Goal: Task Accomplishment & Management: Use online tool/utility

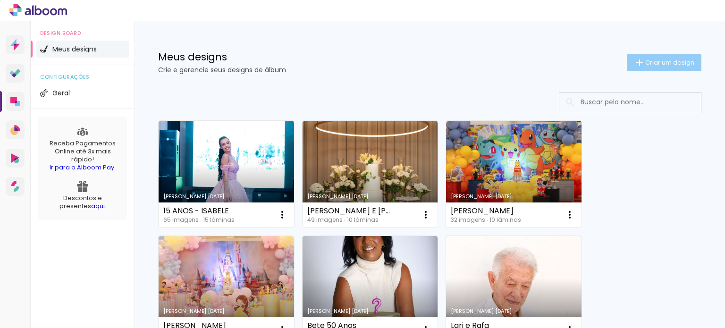
click at [649, 66] on span "Criar um design" at bounding box center [669, 62] width 49 height 6
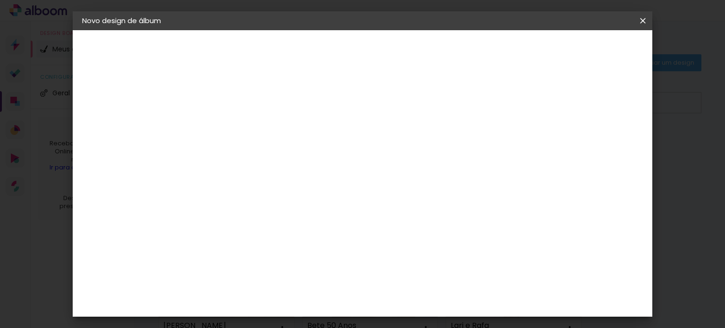
click at [236, 134] on div at bounding box center [236, 134] width 0 height 1
type input "Formatura Lívia"
type paper-input "Formatura Lívia"
click at [0, 0] on slot "Avançar" at bounding box center [0, 0] width 0 height 0
click at [278, 181] on input at bounding box center [260, 180] width 95 height 12
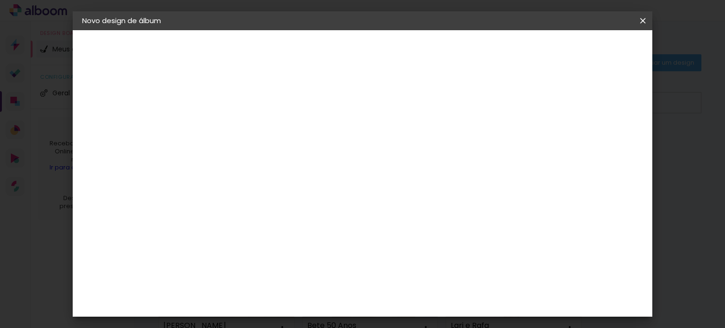
type input "lui"
type paper-input "lui"
click at [277, 213] on div "[PERSON_NAME]" at bounding box center [261, 214] width 63 height 8
click at [0, 0] on slot "Avançar" at bounding box center [0, 0] width 0 height 0
click at [288, 153] on paper-input-container "Linha" at bounding box center [260, 165] width 55 height 24
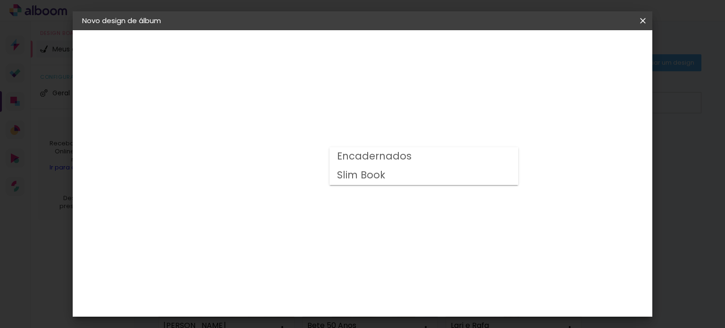
click at [374, 183] on paper-item "Slim Book" at bounding box center [423, 175] width 189 height 19
type input "Slim Book"
click at [300, 245] on span "20 x 60" at bounding box center [278, 247] width 44 height 19
click at [0, 0] on slot "Avançar" at bounding box center [0, 0] width 0 height 0
click at [584, 52] on span "Iniciar design" at bounding box center [562, 50] width 43 height 7
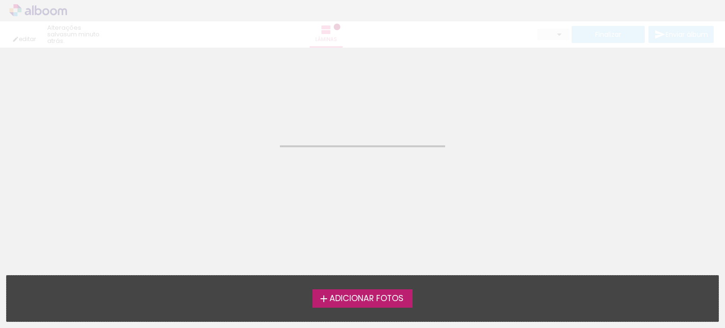
click at [340, 294] on span "Adicionar Fotos" at bounding box center [366, 298] width 74 height 8
click at [0, 0] on input "file" at bounding box center [0, 0] width 0 height 0
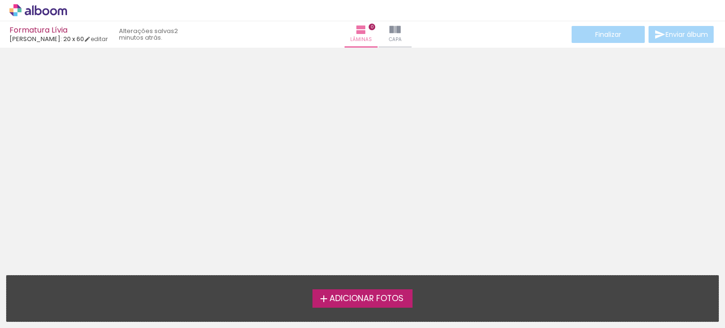
click at [353, 297] on span "Adicionar Fotos" at bounding box center [366, 298] width 74 height 8
click at [0, 0] on input "file" at bounding box center [0, 0] width 0 height 0
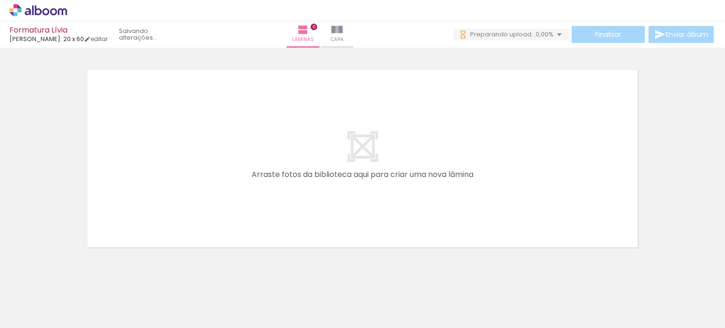
click at [14, 313] on iron-icon at bounding box center [13, 315] width 11 height 11
click at [0, 0] on input "file" at bounding box center [0, 0] width 0 height 0
click at [18, 315] on iron-icon at bounding box center [13, 315] width 11 height 11
click at [0, 0] on input "file" at bounding box center [0, 0] width 0 height 0
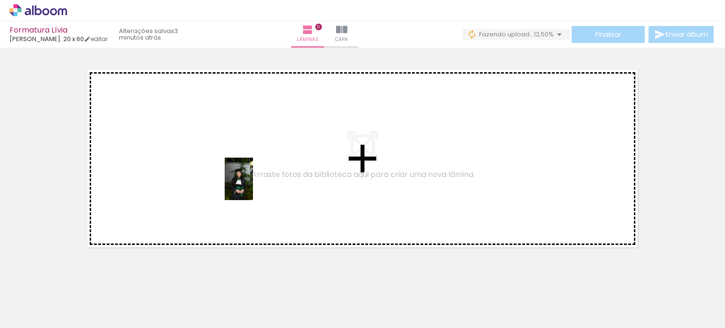
drag, startPoint x: 464, startPoint y: 302, endPoint x: 253, endPoint y: 184, distance: 241.6
click at [253, 184] on quentale-workspace at bounding box center [362, 164] width 725 height 328
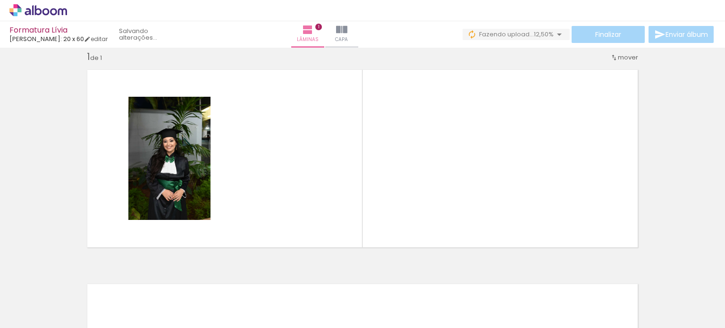
scroll to position [12, 0]
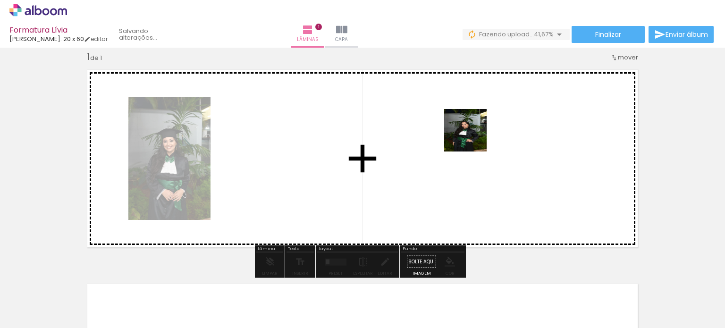
drag, startPoint x: 421, startPoint y: 298, endPoint x: 473, endPoint y: 134, distance: 171.6
click at [473, 134] on quentale-workspace at bounding box center [362, 164] width 725 height 328
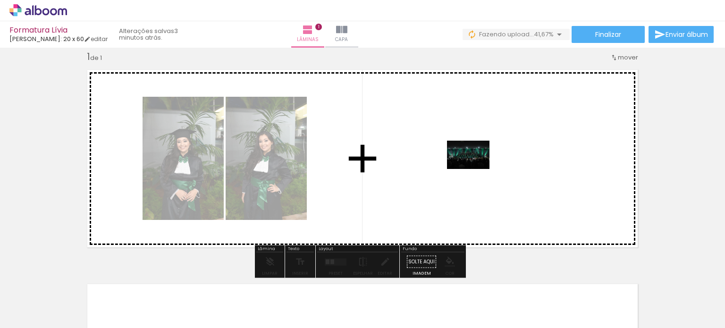
drag, startPoint x: 94, startPoint y: 304, endPoint x: 475, endPoint y: 169, distance: 404.6
click at [475, 169] on quentale-workspace at bounding box center [362, 164] width 725 height 328
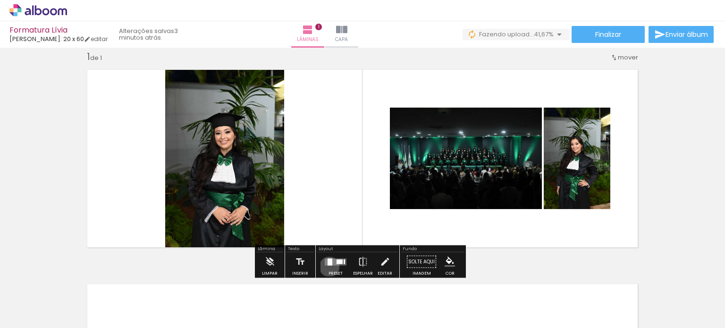
click at [327, 266] on div at bounding box center [335, 261] width 25 height 19
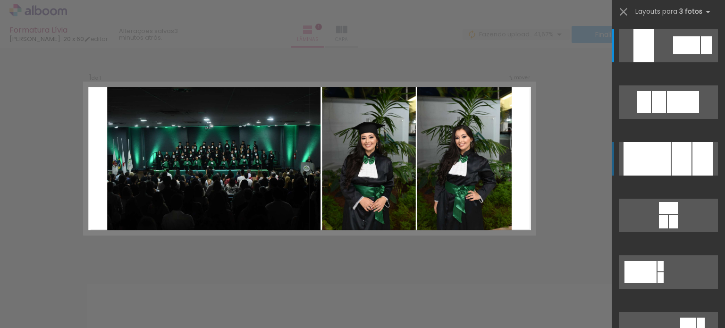
click at [661, 164] on div at bounding box center [646, 159] width 47 height 34
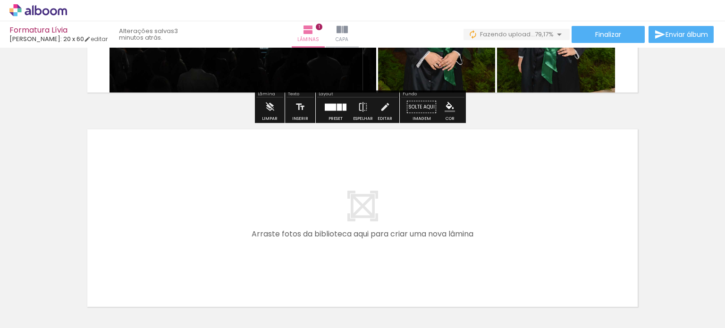
scroll to position [168, 0]
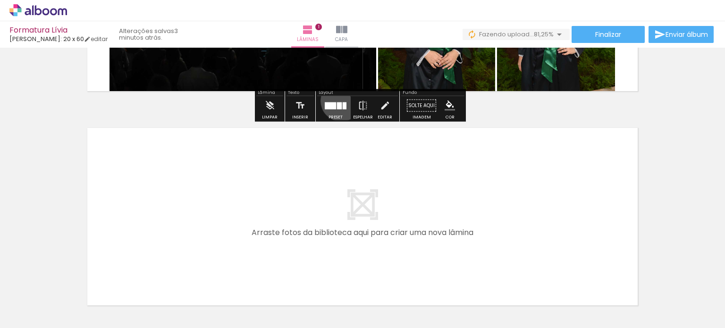
click at [339, 101] on div at bounding box center [335, 105] width 25 height 19
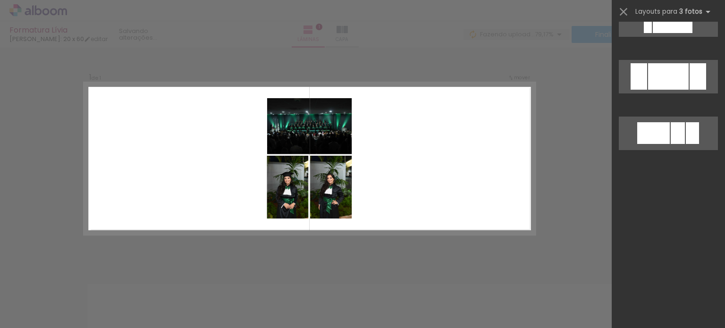
scroll to position [0, 0]
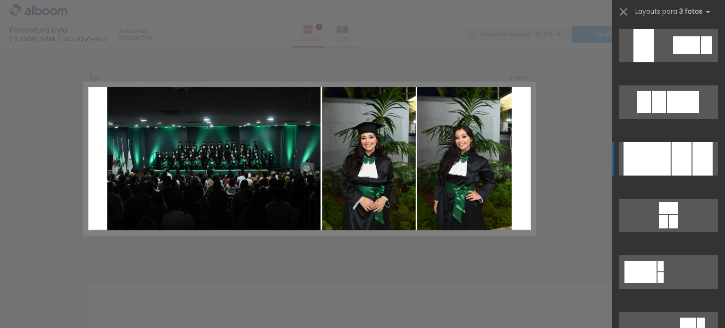
click at [676, 152] on div at bounding box center [681, 159] width 20 height 34
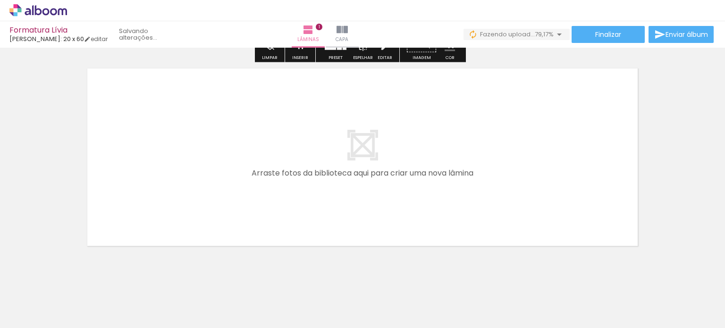
scroll to position [228, 0]
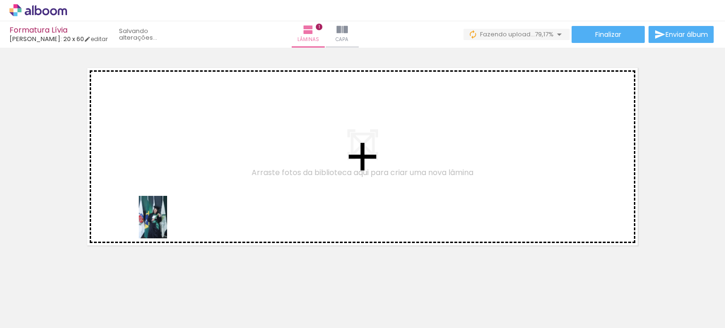
drag, startPoint x: 157, startPoint y: 304, endPoint x: 167, endPoint y: 224, distance: 80.8
click at [167, 224] on quentale-workspace at bounding box center [362, 164] width 725 height 328
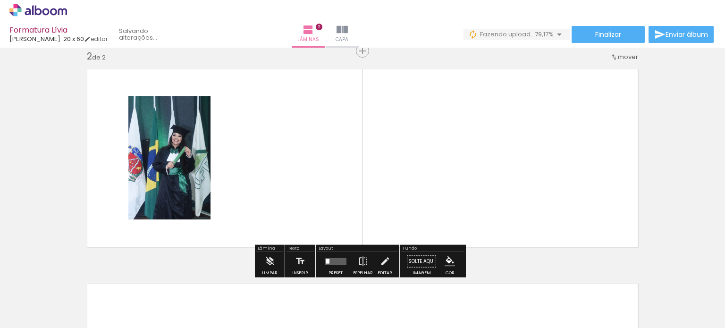
scroll to position [226, 0]
drag, startPoint x: 206, startPoint y: 299, endPoint x: 265, endPoint y: 200, distance: 116.0
click at [265, 200] on quentale-workspace at bounding box center [362, 164] width 725 height 328
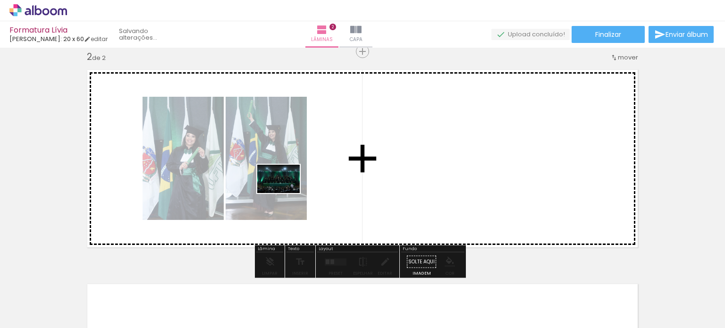
drag, startPoint x: 251, startPoint y: 297, endPoint x: 285, endPoint y: 192, distance: 110.7
click at [285, 192] on quentale-workspace at bounding box center [362, 164] width 725 height 328
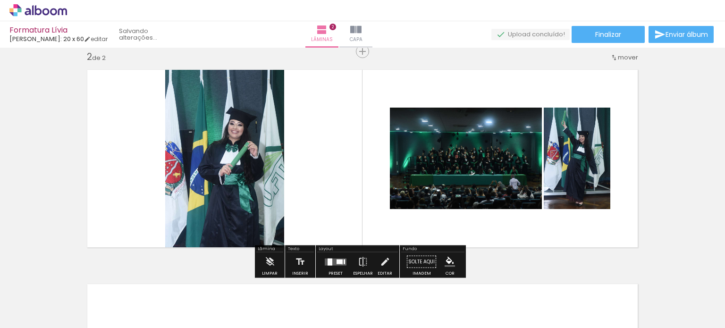
click at [340, 264] on quentale-layouter at bounding box center [336, 261] width 22 height 7
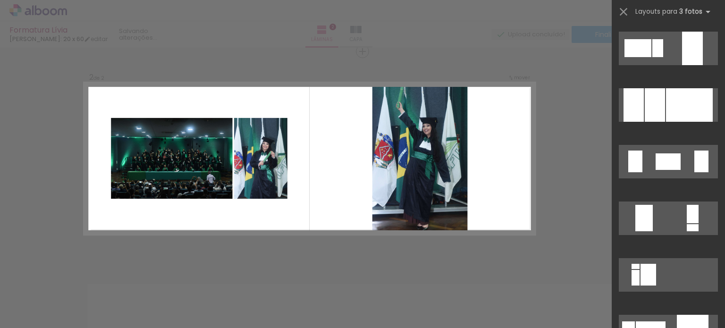
scroll to position [1808, 0]
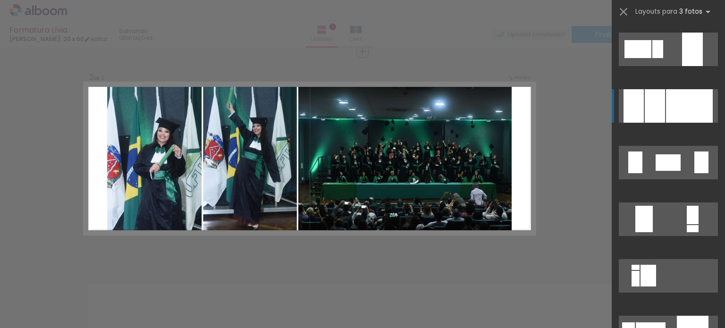
click at [682, 117] on div at bounding box center [689, 106] width 47 height 34
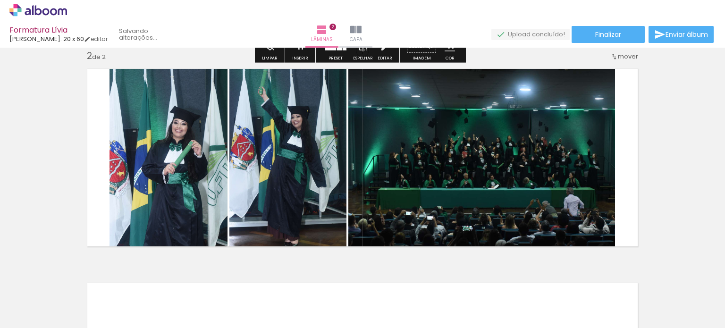
scroll to position [236, 0]
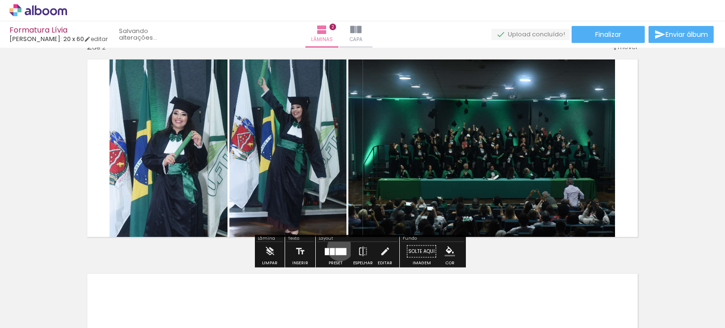
click at [338, 248] on div at bounding box center [340, 251] width 11 height 7
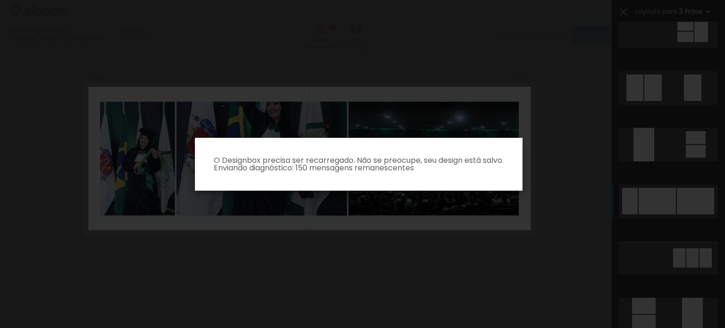
scroll to position [0, 0]
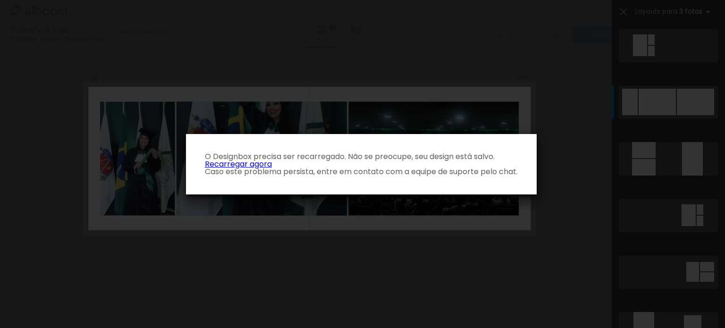
click at [243, 164] on link "Recarregar agora" at bounding box center [238, 164] width 67 height 11
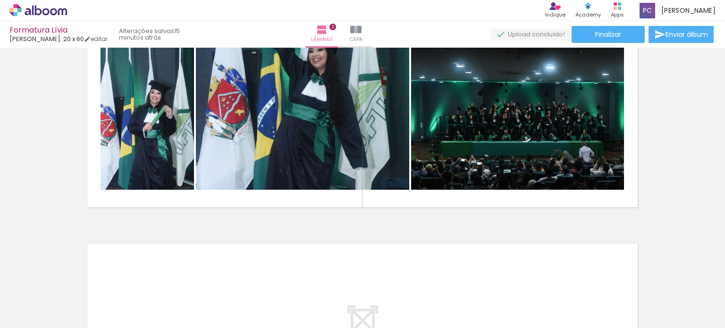
scroll to position [268, 0]
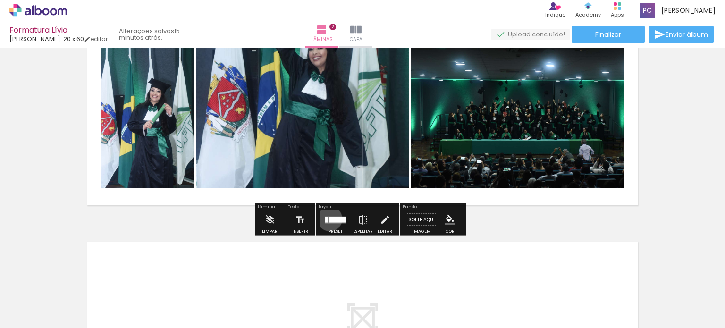
click at [329, 218] on div at bounding box center [333, 220] width 8 height 6
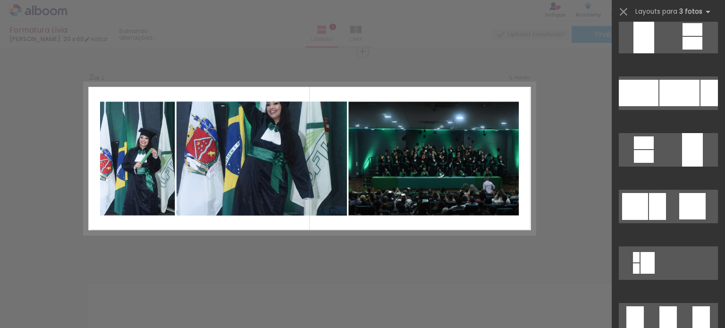
scroll to position [4879, 0]
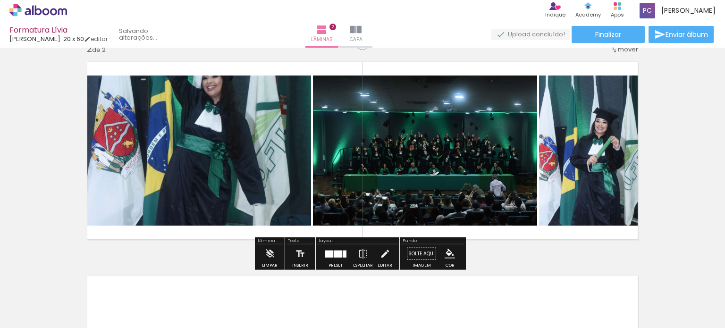
scroll to position [237, 0]
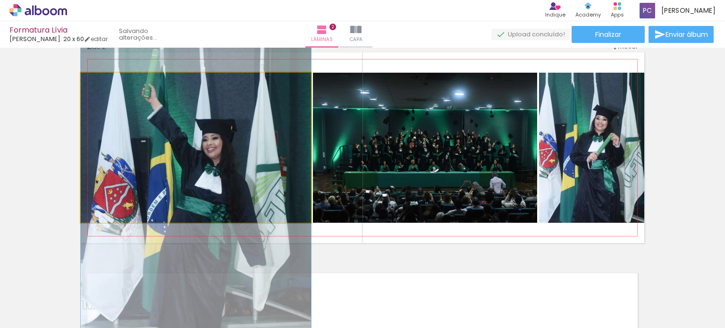
drag, startPoint x: 289, startPoint y: 149, endPoint x: 278, endPoint y: 213, distance: 65.5
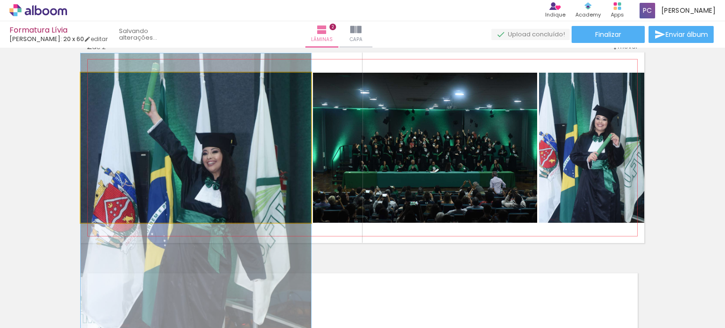
drag, startPoint x: 262, startPoint y: 186, endPoint x: 262, endPoint y: 206, distance: 19.3
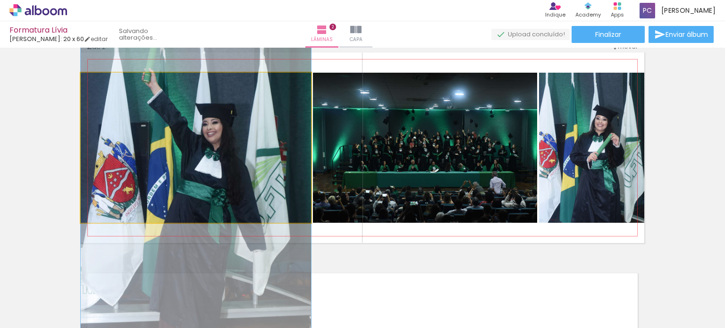
drag, startPoint x: 264, startPoint y: 182, endPoint x: 267, endPoint y: 147, distance: 35.5
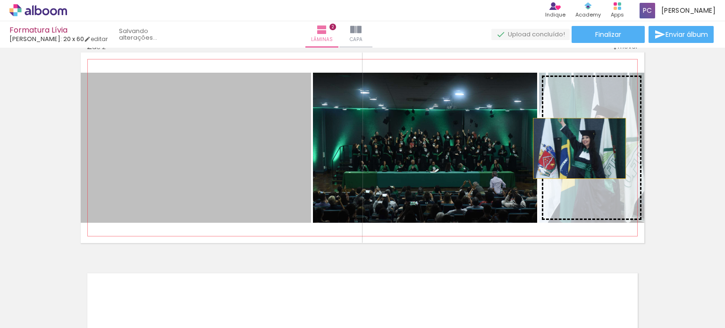
drag, startPoint x: 267, startPoint y: 147, endPoint x: 583, endPoint y: 147, distance: 316.1
click at [0, 0] on slot at bounding box center [0, 0] width 0 height 0
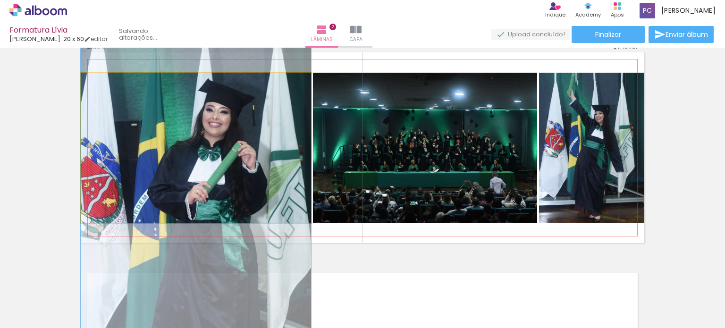
drag, startPoint x: 204, startPoint y: 125, endPoint x: 196, endPoint y: 150, distance: 26.1
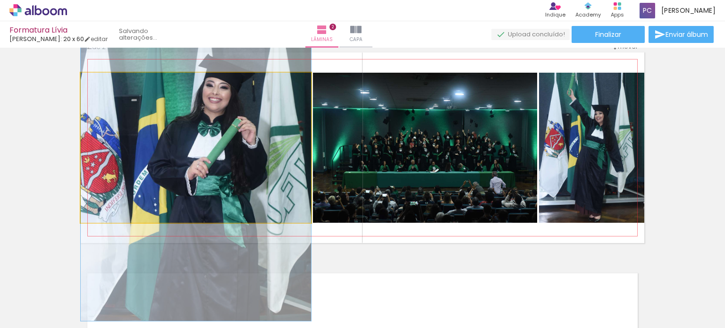
drag, startPoint x: 196, startPoint y: 150, endPoint x: 202, endPoint y: 126, distance: 25.2
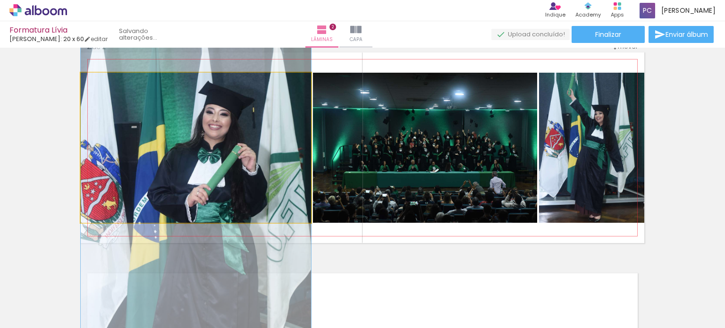
drag, startPoint x: 202, startPoint y: 126, endPoint x: 200, endPoint y: 152, distance: 27.0
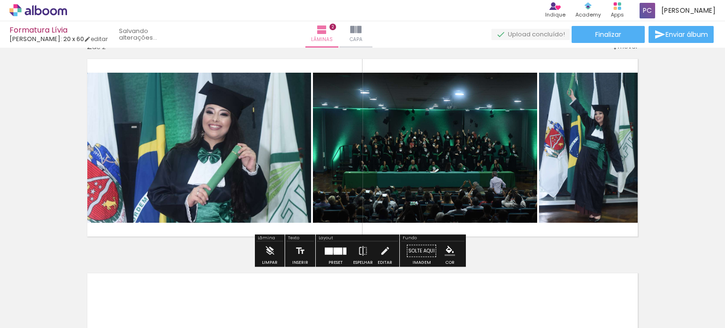
click at [334, 250] on div at bounding box center [338, 250] width 8 height 7
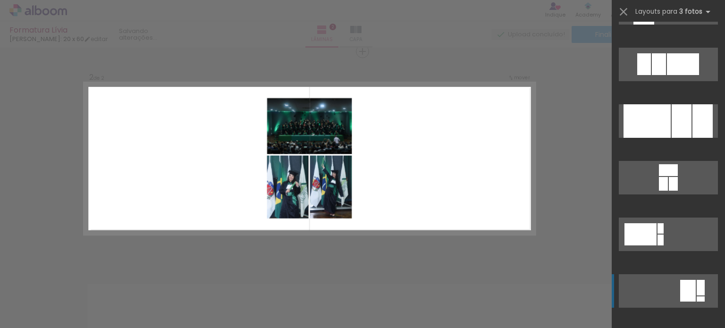
scroll to position [0, 0]
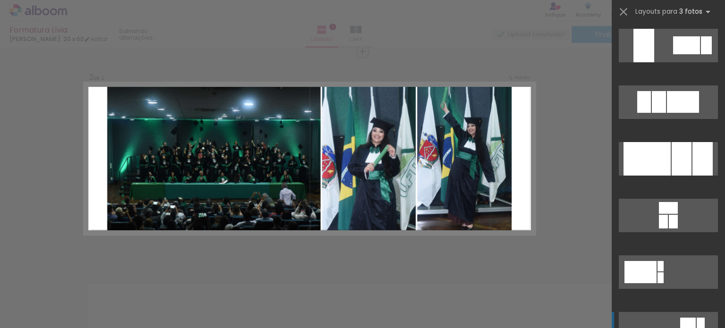
click at [671, 155] on div at bounding box center [681, 159] width 20 height 34
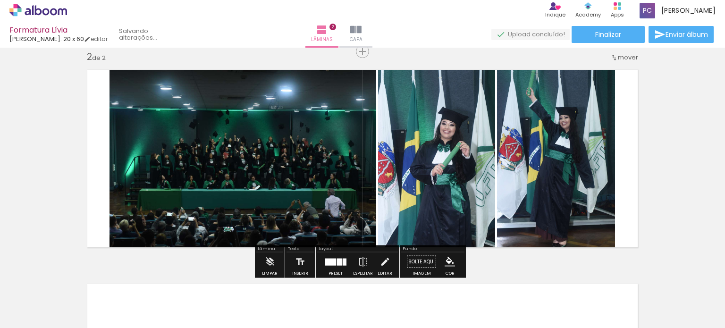
click at [432, 179] on quentale-photo at bounding box center [436, 158] width 117 height 191
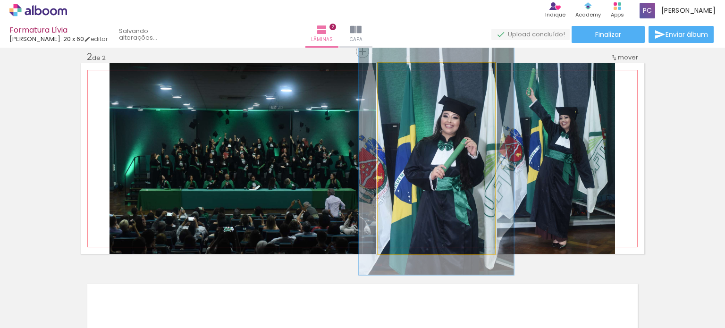
drag, startPoint x: 397, startPoint y: 70, endPoint x: 404, endPoint y: 71, distance: 7.2
click at [404, 71] on div at bounding box center [407, 73] width 15 height 15
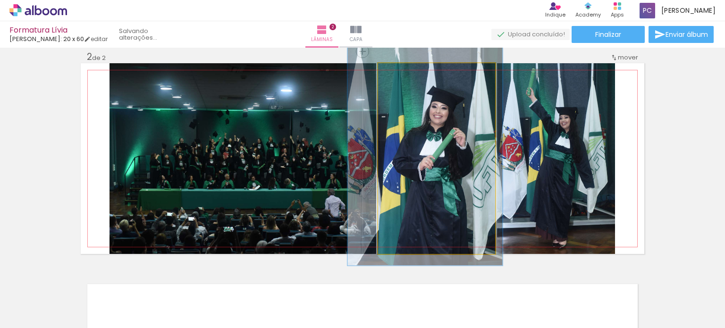
drag, startPoint x: 434, startPoint y: 149, endPoint x: 422, endPoint y: 137, distance: 16.4
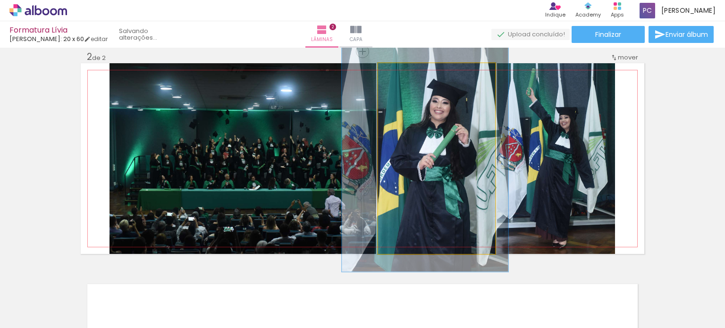
type paper-slider "134"
click at [407, 76] on div at bounding box center [411, 73] width 8 height 8
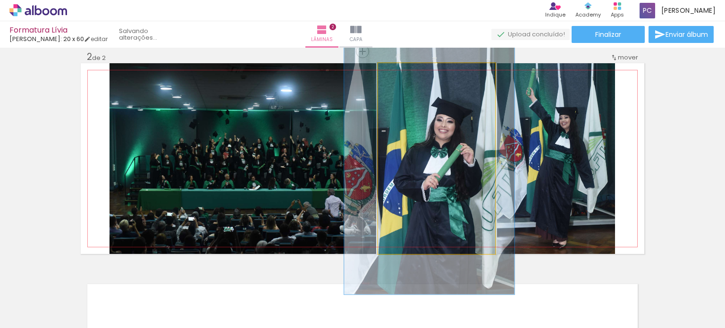
drag, startPoint x: 430, startPoint y: 115, endPoint x: 435, endPoint y: 135, distance: 20.7
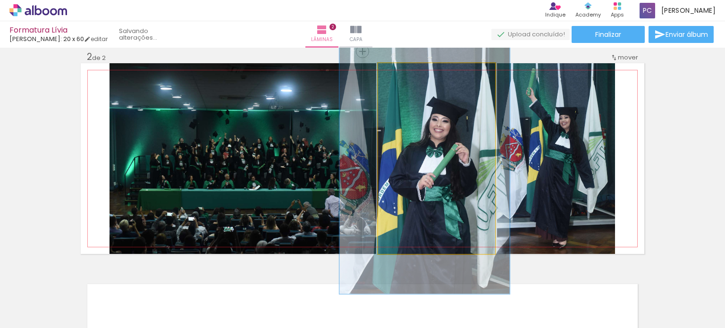
drag, startPoint x: 435, startPoint y: 135, endPoint x: 430, endPoint y: 134, distance: 4.9
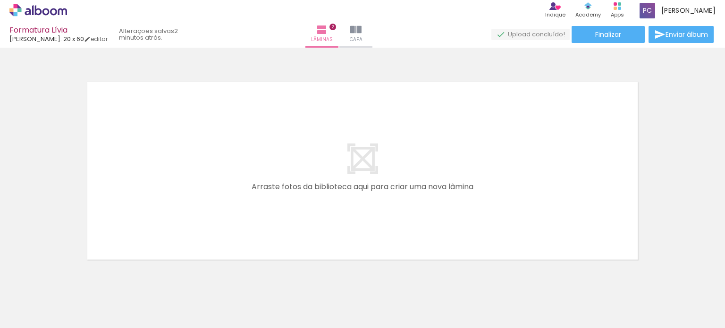
scroll to position [0, 92]
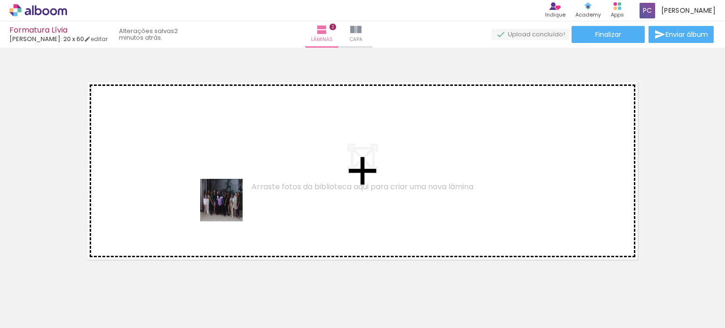
drag, startPoint x: 212, startPoint y: 294, endPoint x: 228, endPoint y: 207, distance: 88.3
click at [228, 207] on quentale-workspace at bounding box center [362, 164] width 725 height 328
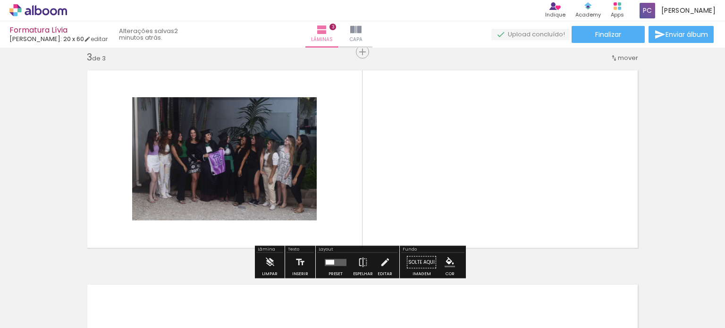
scroll to position [440, 0]
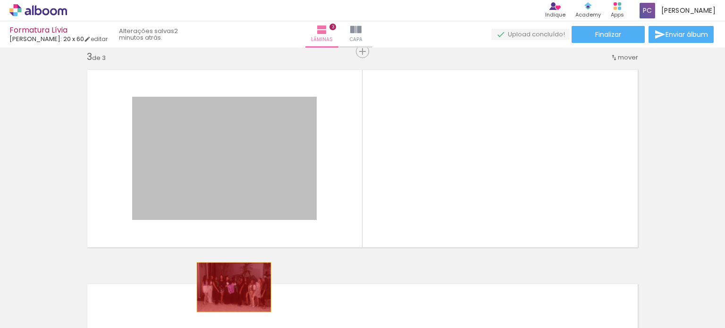
drag, startPoint x: 244, startPoint y: 190, endPoint x: 231, endPoint y: 286, distance: 96.6
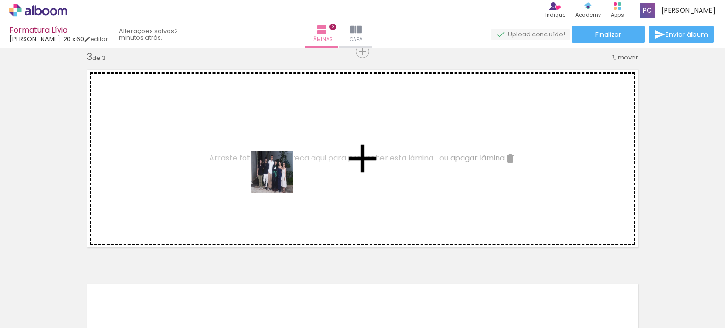
drag, startPoint x: 276, startPoint y: 298, endPoint x: 279, endPoint y: 179, distance: 119.0
click at [279, 179] on quentale-workspace at bounding box center [362, 164] width 725 height 328
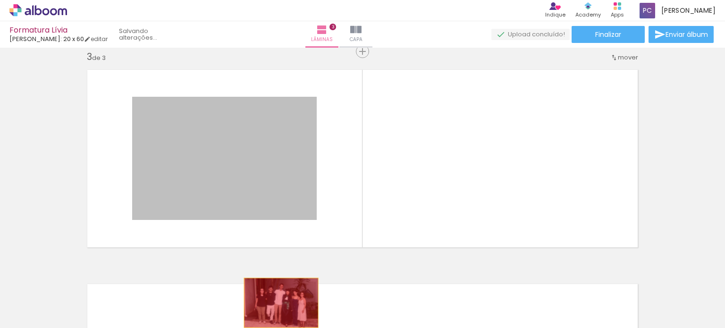
drag, startPoint x: 264, startPoint y: 185, endPoint x: 277, endPoint y: 300, distance: 115.9
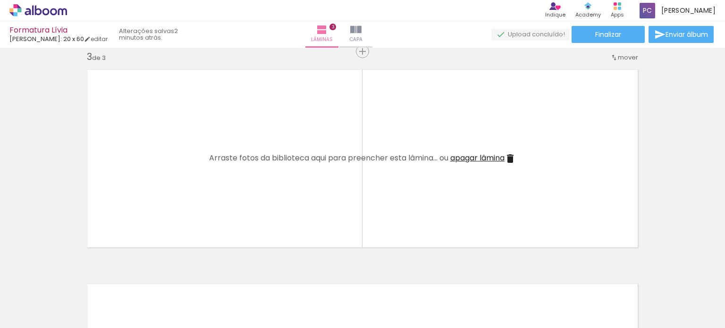
scroll to position [0, 273]
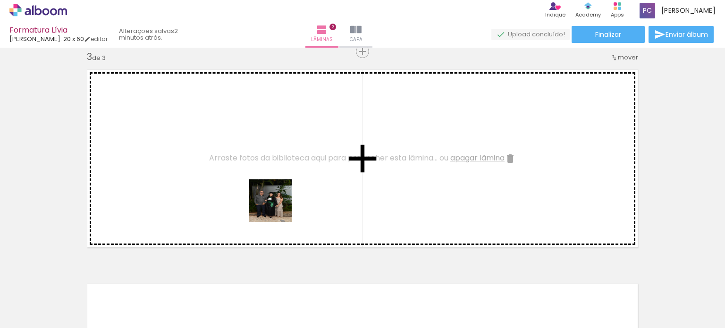
drag, startPoint x: 296, startPoint y: 303, endPoint x: 277, endPoint y: 208, distance: 97.6
click at [277, 208] on quentale-workspace at bounding box center [362, 164] width 725 height 328
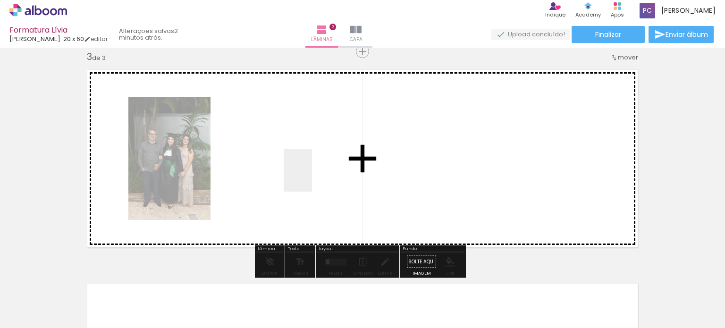
drag, startPoint x: 253, startPoint y: 300, endPoint x: 313, endPoint y: 167, distance: 145.5
click at [313, 167] on quentale-workspace at bounding box center [362, 164] width 725 height 328
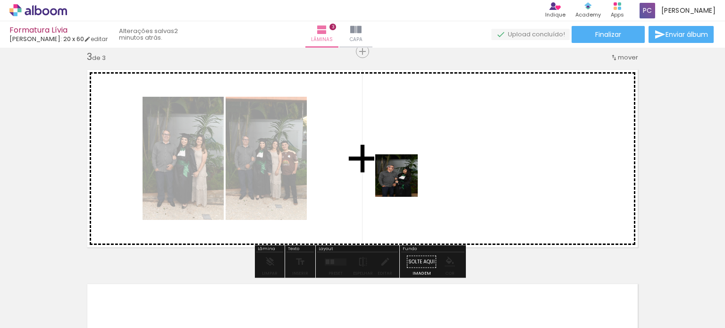
drag, startPoint x: 358, startPoint y: 291, endPoint x: 403, endPoint y: 183, distance: 117.8
click at [403, 183] on quentale-workspace at bounding box center [362, 164] width 725 height 328
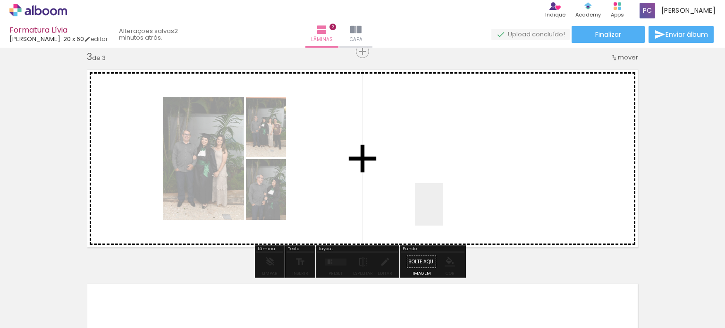
drag, startPoint x: 407, startPoint y: 298, endPoint x: 449, endPoint y: 192, distance: 113.9
click at [449, 192] on quentale-workspace at bounding box center [362, 164] width 725 height 328
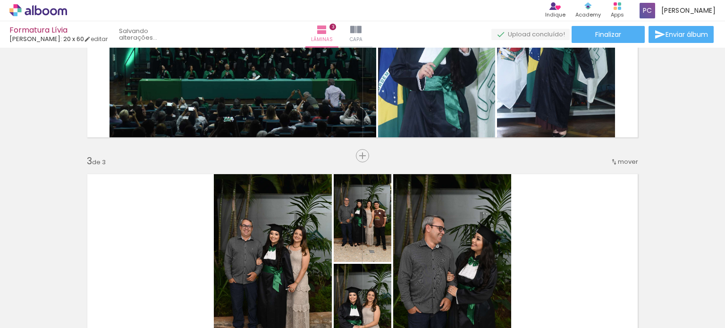
scroll to position [336, 0]
click at [362, 157] on span "Inserir lâmina" at bounding box center [366, 155] width 37 height 6
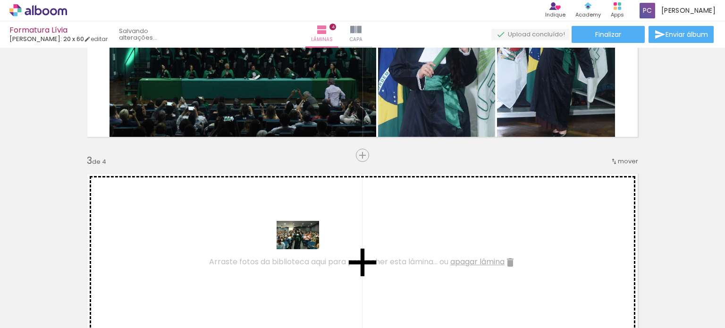
drag, startPoint x: 526, startPoint y: 293, endPoint x: 299, endPoint y: 241, distance: 233.0
click at [299, 241] on quentale-workspace at bounding box center [362, 164] width 725 height 328
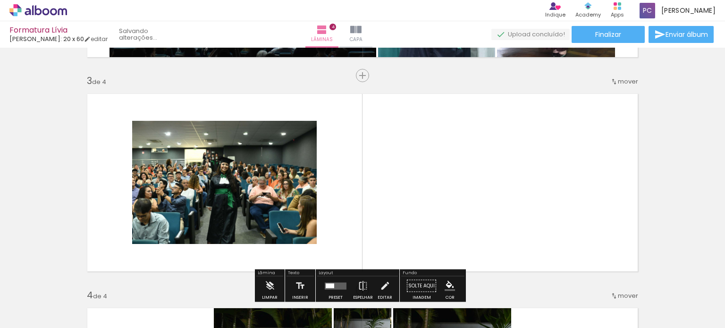
scroll to position [417, 0]
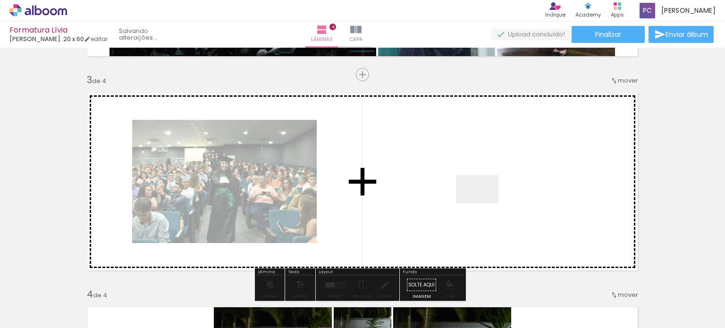
drag, startPoint x: 570, startPoint y: 294, endPoint x: 481, endPoint y: 199, distance: 130.5
click at [481, 199] on quentale-workspace at bounding box center [362, 164] width 725 height 328
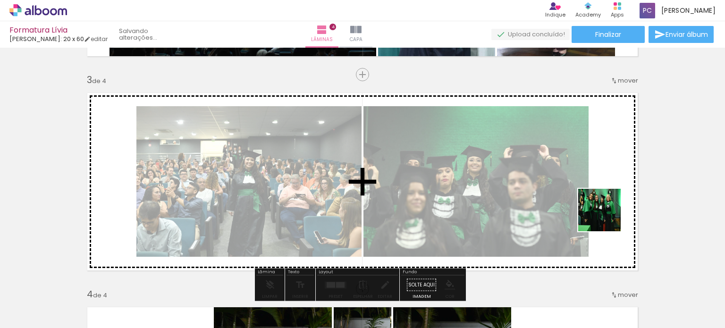
drag, startPoint x: 644, startPoint y: 302, endPoint x: 606, endPoint y: 217, distance: 92.9
click at [606, 217] on quentale-workspace at bounding box center [362, 164] width 725 height 328
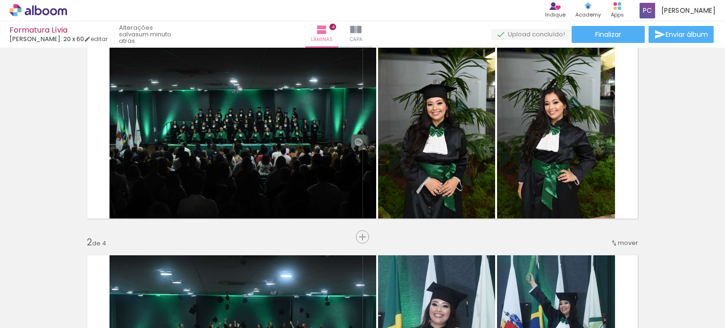
scroll to position [40, 0]
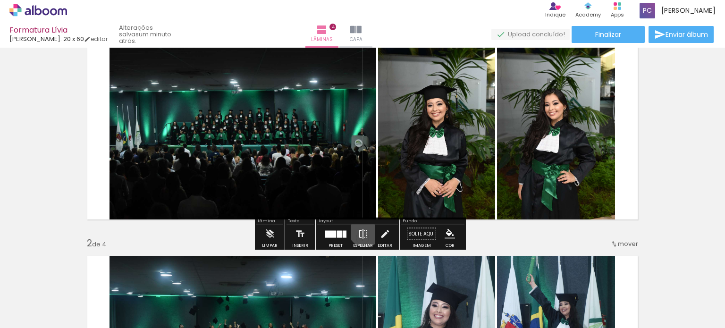
click at [363, 230] on iron-icon at bounding box center [363, 234] width 10 height 19
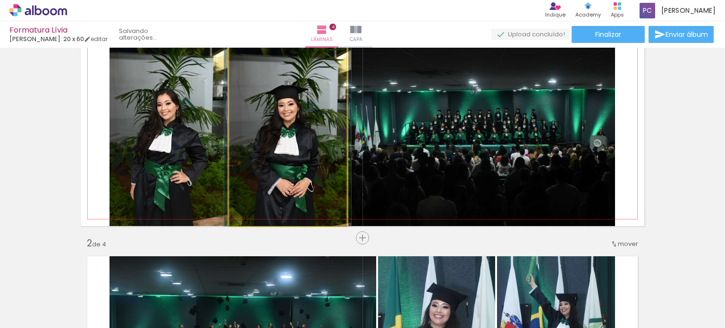
click at [301, 165] on quentale-photo at bounding box center [287, 130] width 117 height 191
click at [294, 143] on quentale-photo at bounding box center [287, 130] width 117 height 191
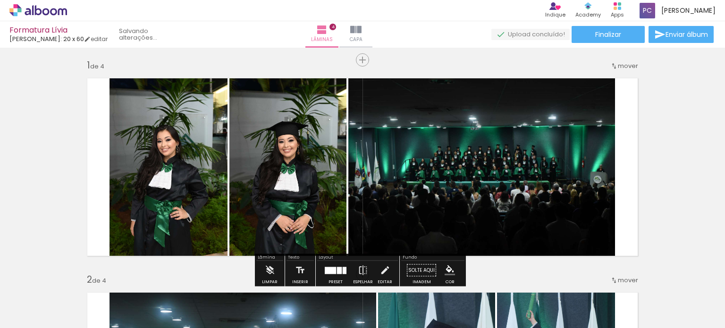
scroll to position [0, 0]
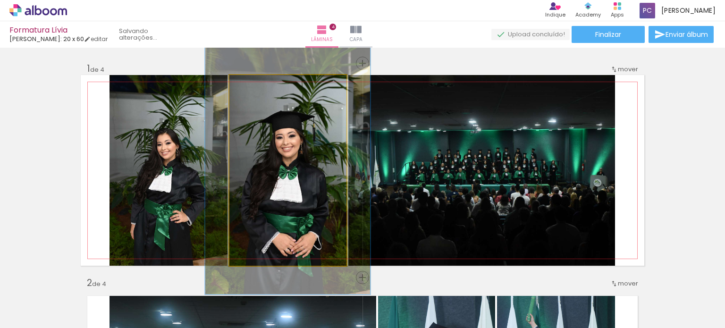
drag, startPoint x: 247, startPoint y: 86, endPoint x: 258, endPoint y: 86, distance: 10.4
type paper-slider "132"
click at [258, 86] on div at bounding box center [261, 85] width 8 height 8
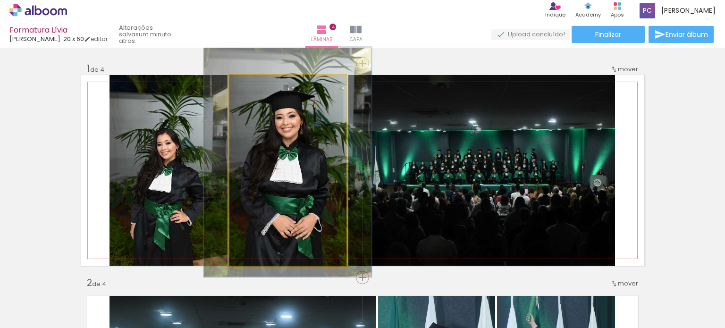
drag, startPoint x: 277, startPoint y: 145, endPoint x: 277, endPoint y: 126, distance: 19.3
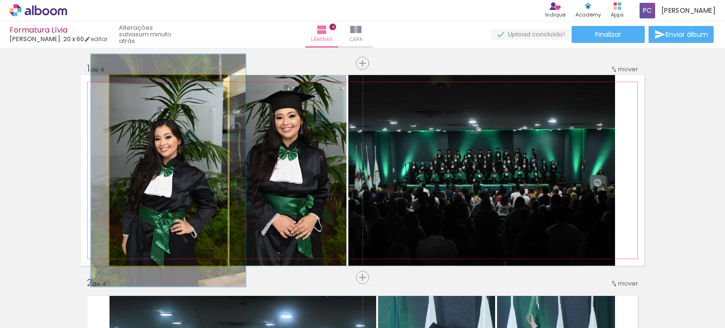
drag, startPoint x: 128, startPoint y: 85, endPoint x: 135, endPoint y: 86, distance: 7.2
click at [135, 86] on div at bounding box center [138, 85] width 8 height 8
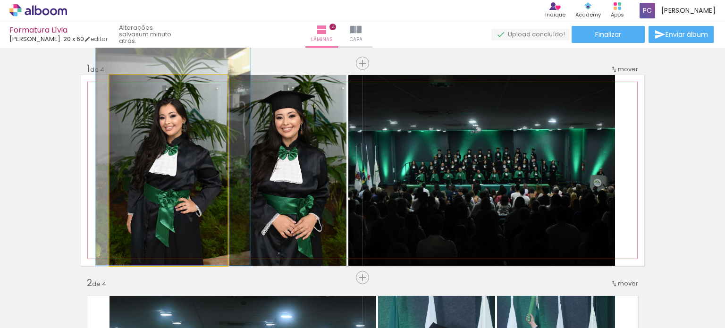
drag, startPoint x: 137, startPoint y: 176, endPoint x: 142, endPoint y: 150, distance: 26.4
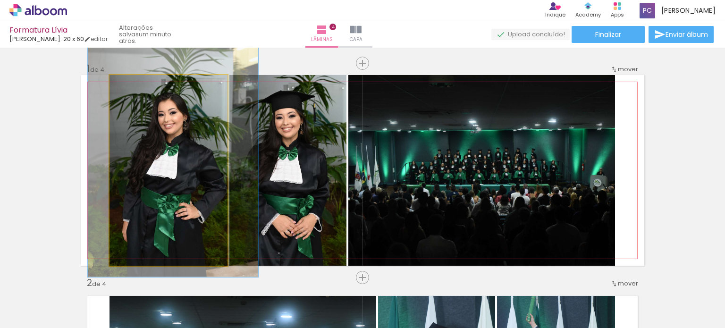
type paper-slider "134"
click at [143, 89] on div at bounding box center [144, 84] width 15 height 15
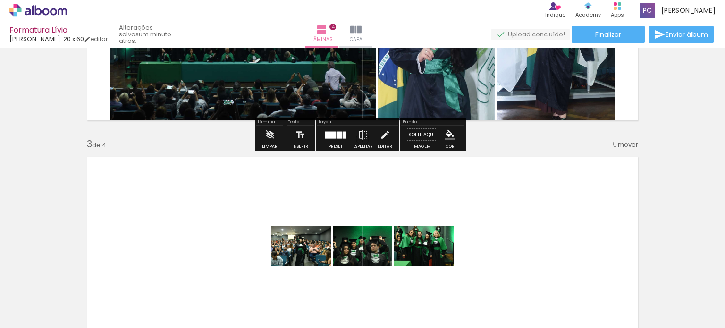
scroll to position [360, 0]
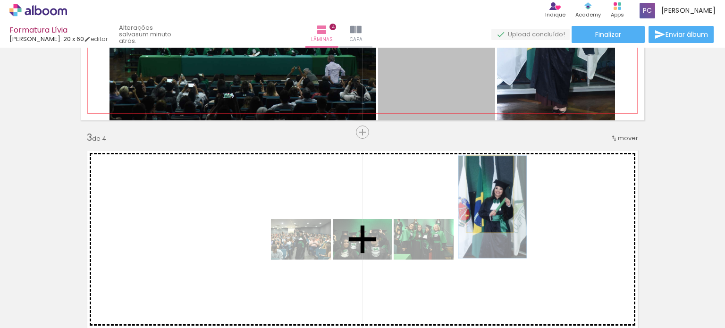
drag, startPoint x: 442, startPoint y: 75, endPoint x: 487, endPoint y: 194, distance: 126.6
click at [487, 194] on div "Inserir lâmina 1 de 4 Inserir lâmina 2 de 4 Inserir lâmina 3 de 4 Inserir lâmin…" at bounding box center [362, 227] width 725 height 1072
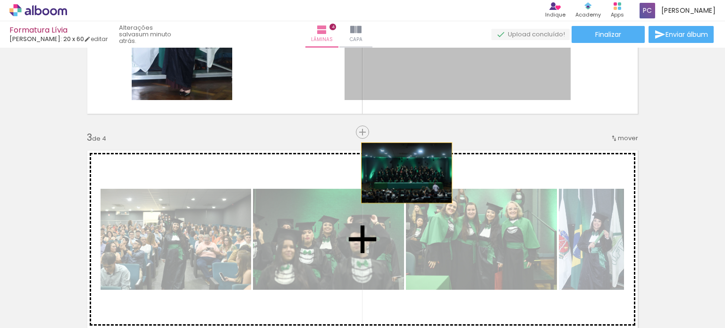
drag, startPoint x: 413, startPoint y: 82, endPoint x: 403, endPoint y: 171, distance: 89.3
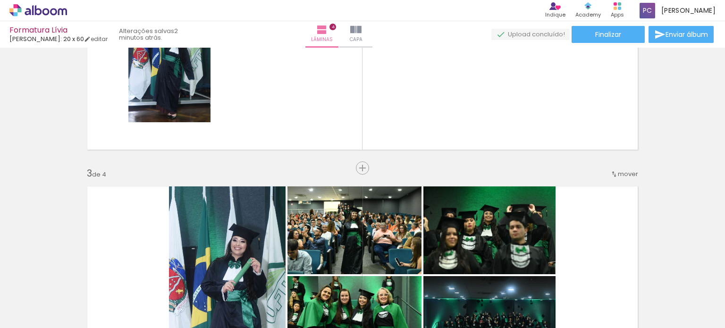
scroll to position [311, 0]
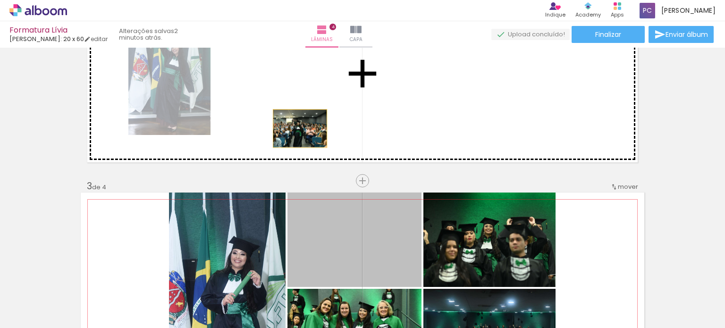
drag, startPoint x: 364, startPoint y: 242, endPoint x: 294, endPoint y: 126, distance: 135.2
click at [294, 126] on div "Inserir lâmina 1 de 4 Inserir lâmina 2 de 4 Inserir lâmina 3 de 4 Inserir lâmin…" at bounding box center [362, 276] width 725 height 1072
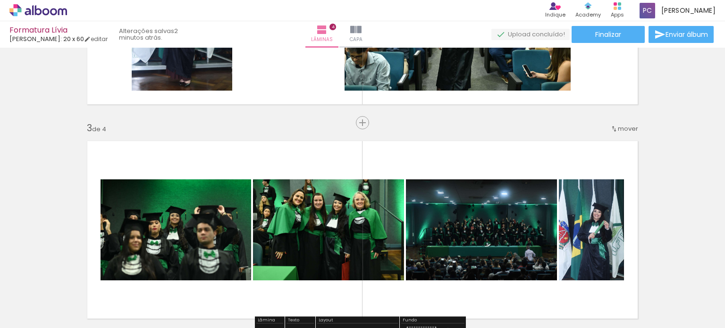
scroll to position [360, 0]
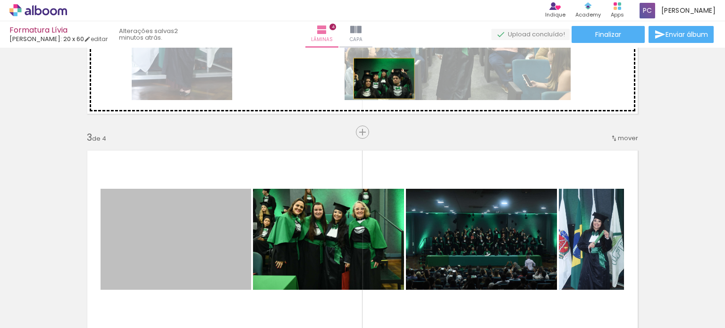
drag, startPoint x: 185, startPoint y: 255, endPoint x: 380, endPoint y: 78, distance: 263.2
click at [380, 78] on div "Inserir lâmina 1 de 4 Inserir lâmina 2 de 4 Inserir lâmina 3 de 4 Inserir lâmin…" at bounding box center [362, 227] width 725 height 1072
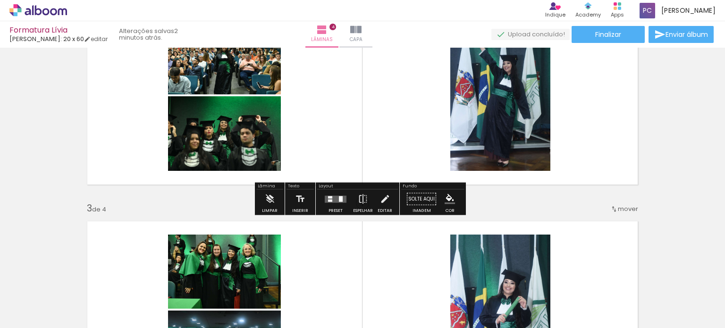
scroll to position [280, 0]
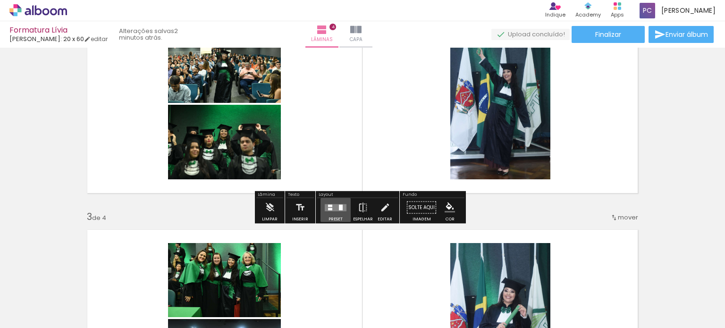
click at [333, 211] on div at bounding box center [335, 207] width 25 height 19
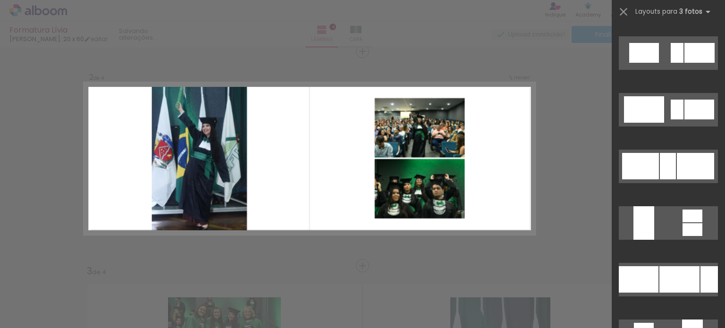
scroll to position [1070, 0]
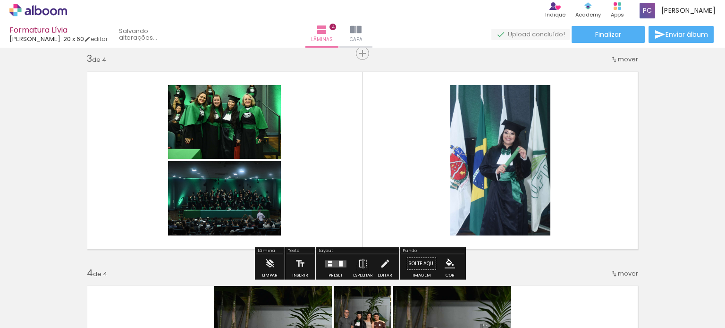
scroll to position [439, 0]
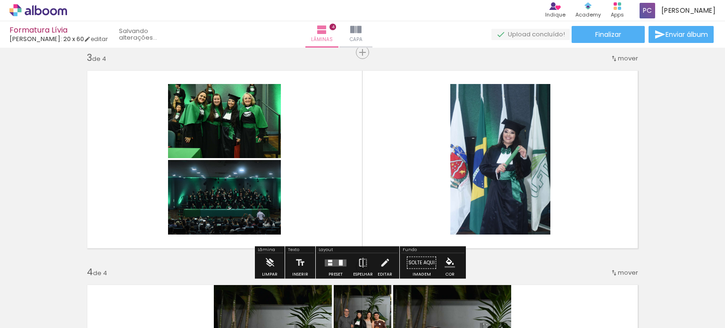
click at [328, 260] on div at bounding box center [330, 261] width 4 height 2
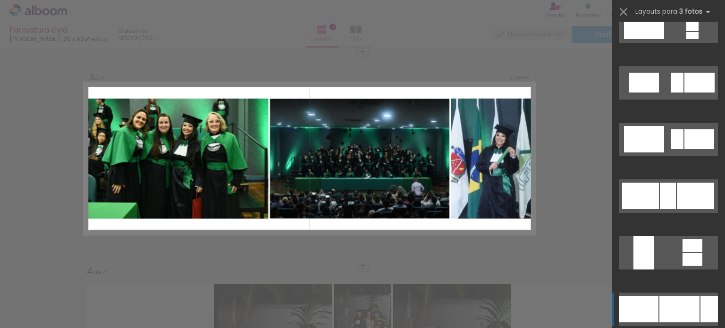
scroll to position [1039, 0]
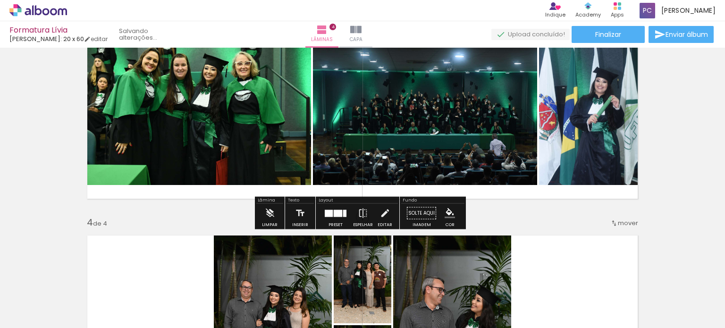
scroll to position [492, 0]
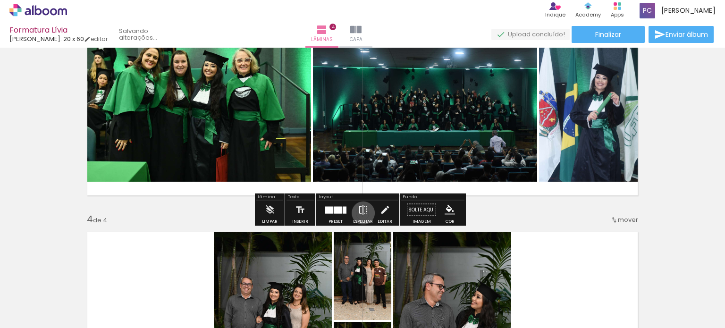
click at [361, 213] on iron-icon at bounding box center [363, 210] width 10 height 19
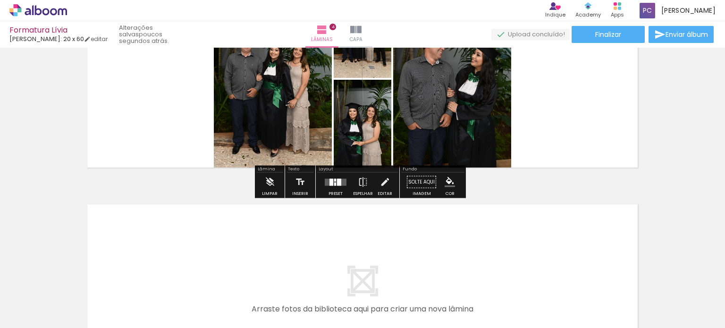
scroll to position [704, 0]
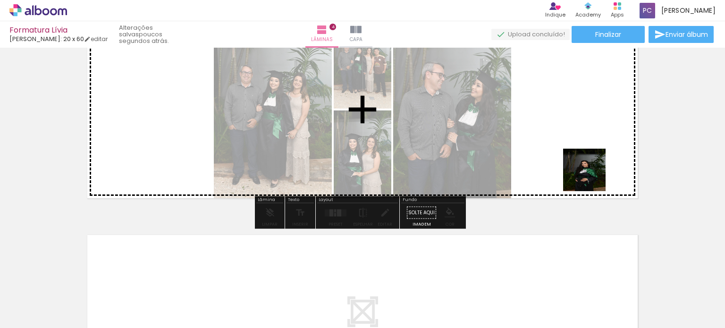
drag, startPoint x: 652, startPoint y: 296, endPoint x: 591, endPoint y: 177, distance: 133.4
click at [591, 177] on quentale-workspace at bounding box center [362, 164] width 725 height 328
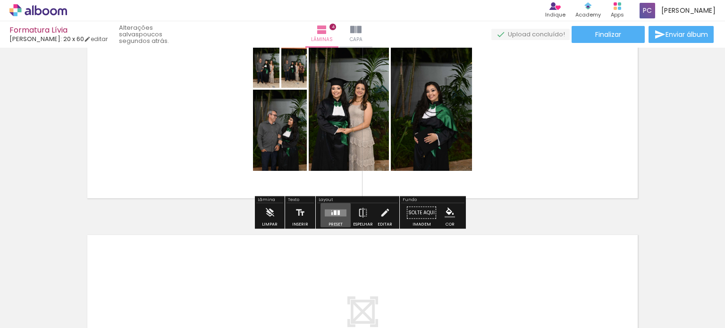
click at [330, 215] on quentale-layouter at bounding box center [336, 212] width 22 height 7
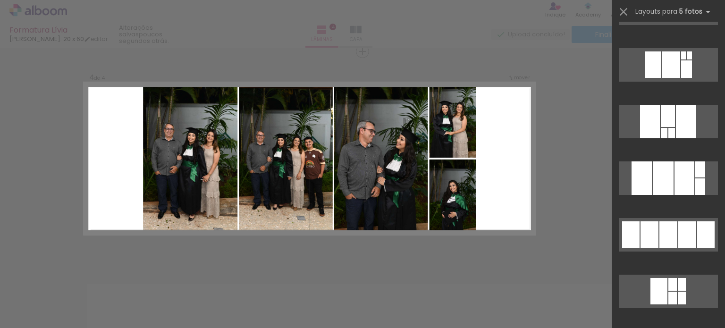
scroll to position [265, 0]
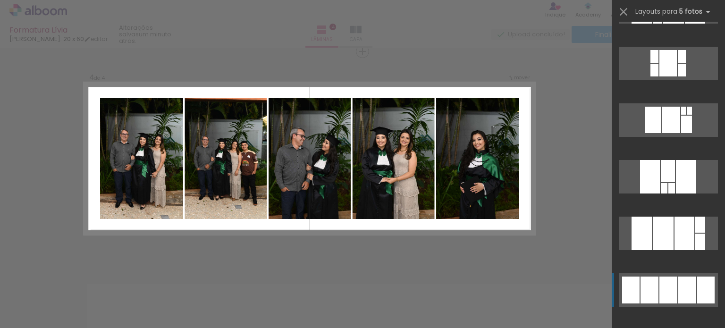
scroll to position [209, 0]
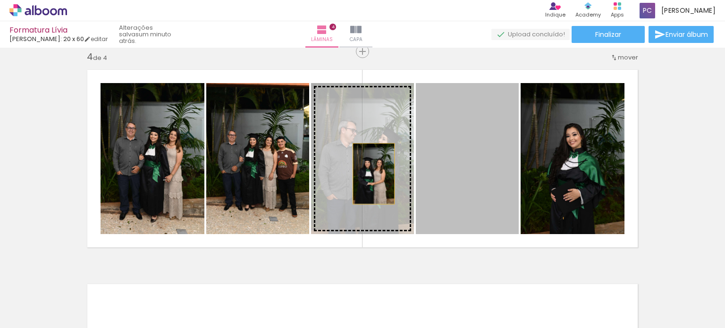
drag, startPoint x: 462, startPoint y: 181, endPoint x: 370, endPoint y: 173, distance: 92.8
click at [0, 0] on slot at bounding box center [0, 0] width 0 height 0
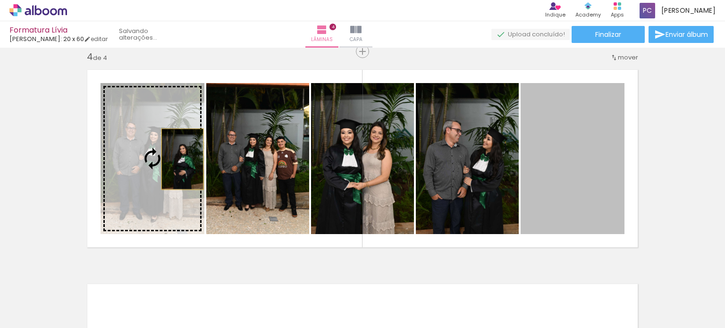
drag, startPoint x: 589, startPoint y: 172, endPoint x: 168, endPoint y: 159, distance: 420.6
click at [0, 0] on slot at bounding box center [0, 0] width 0 height 0
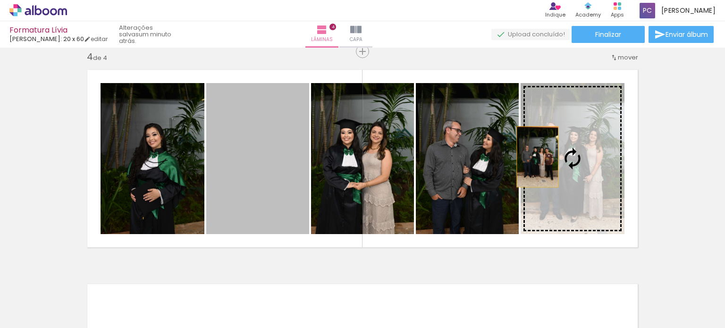
drag, startPoint x: 238, startPoint y: 162, endPoint x: 571, endPoint y: 155, distance: 332.7
click at [0, 0] on slot at bounding box center [0, 0] width 0 height 0
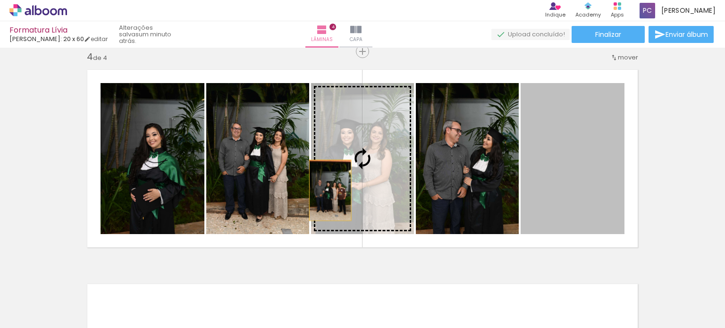
drag, startPoint x: 582, startPoint y: 169, endPoint x: 340, endPoint y: 186, distance: 242.7
click at [0, 0] on slot at bounding box center [0, 0] width 0 height 0
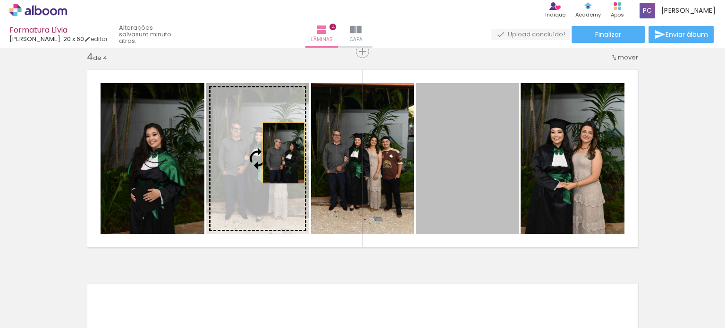
drag, startPoint x: 474, startPoint y: 151, endPoint x: 280, endPoint y: 153, distance: 193.9
click at [0, 0] on slot at bounding box center [0, 0] width 0 height 0
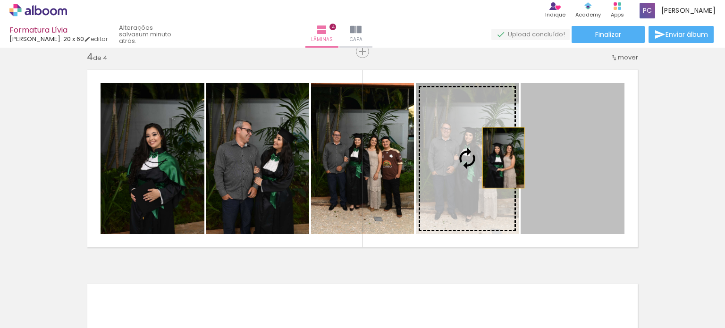
drag, startPoint x: 600, startPoint y: 153, endPoint x: 498, endPoint y: 156, distance: 102.4
click at [0, 0] on slot at bounding box center [0, 0] width 0 height 0
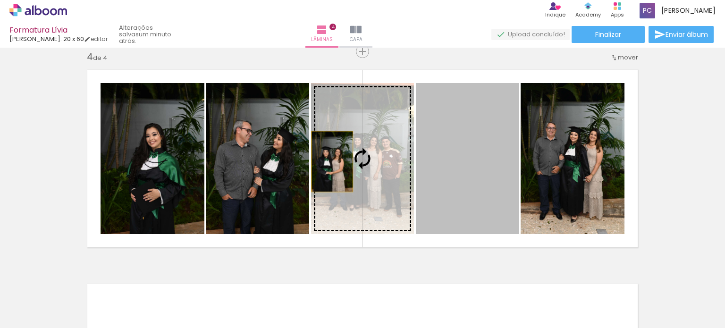
drag, startPoint x: 498, startPoint y: 156, endPoint x: 311, endPoint y: 160, distance: 186.9
click at [0, 0] on slot at bounding box center [0, 0] width 0 height 0
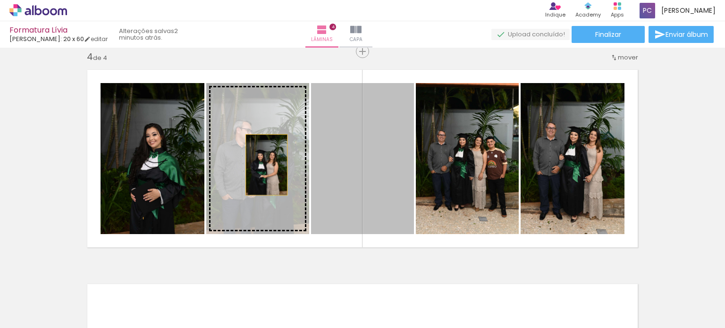
drag, startPoint x: 366, startPoint y: 152, endPoint x: 263, endPoint y: 164, distance: 103.5
click at [0, 0] on slot at bounding box center [0, 0] width 0 height 0
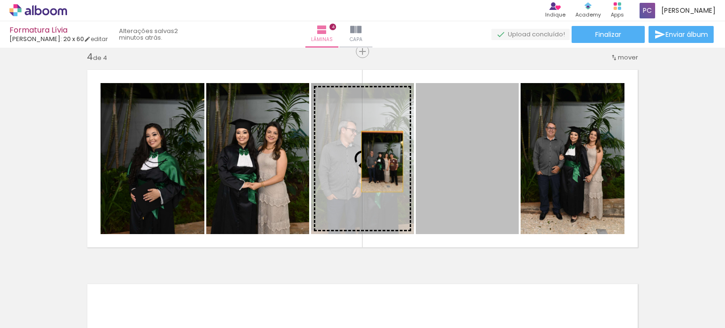
drag, startPoint x: 447, startPoint y: 148, endPoint x: 359, endPoint y: 162, distance: 89.3
click at [0, 0] on slot at bounding box center [0, 0] width 0 height 0
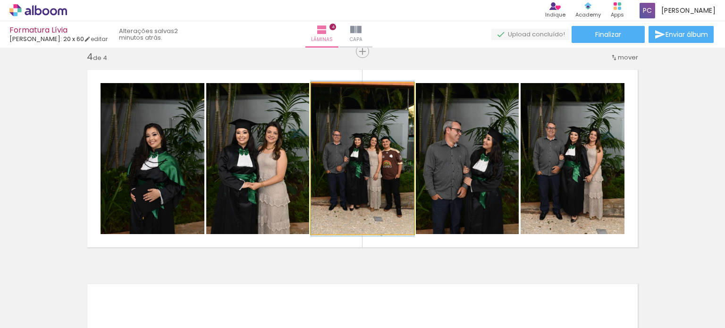
click at [383, 157] on quentale-photo at bounding box center [362, 158] width 103 height 151
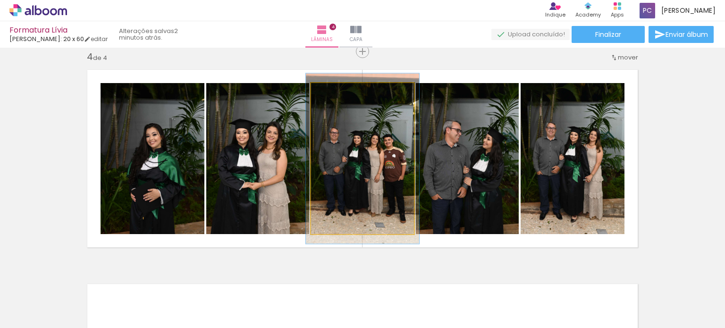
type paper-slider "110"
click at [335, 94] on div at bounding box center [336, 93] width 8 height 8
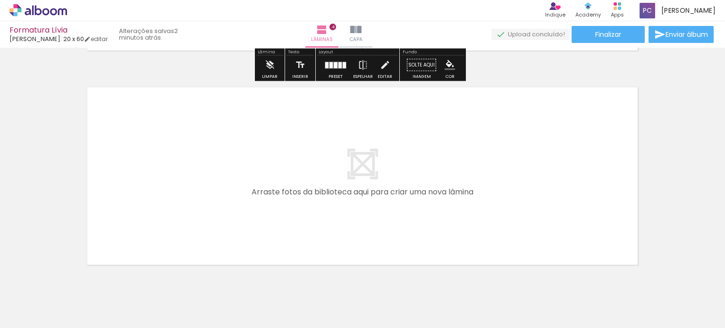
scroll to position [851, 0]
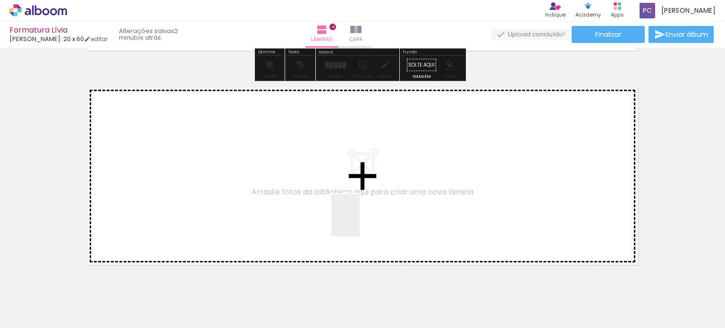
drag, startPoint x: 431, startPoint y: 307, endPoint x: 344, endPoint y: 205, distance: 133.5
click at [344, 205] on quentale-workspace at bounding box center [362, 164] width 725 height 328
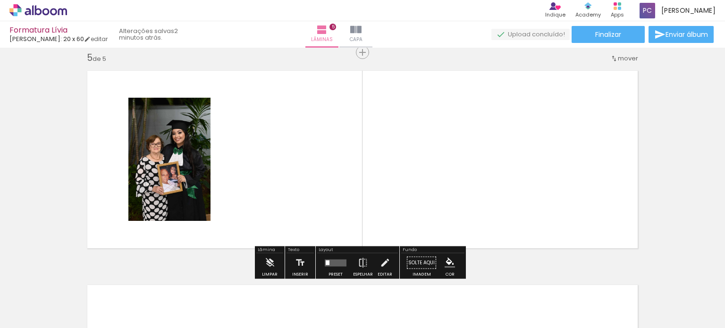
scroll to position [869, 0]
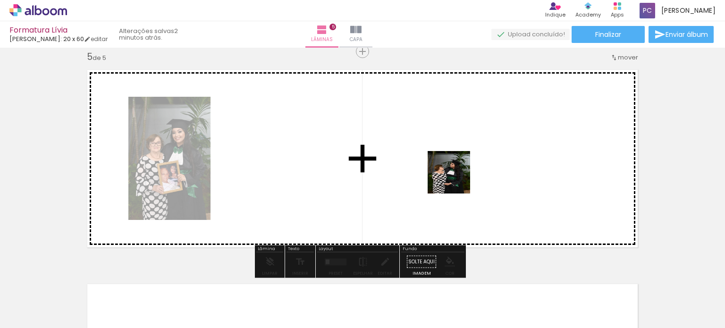
drag, startPoint x: 482, startPoint y: 308, endPoint x: 456, endPoint y: 179, distance: 131.5
click at [456, 179] on quentale-workspace at bounding box center [362, 164] width 725 height 328
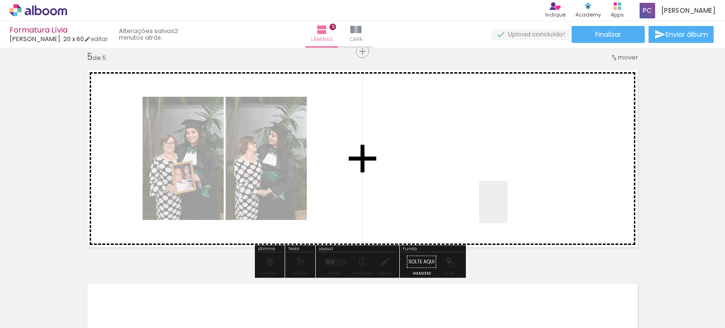
drag, startPoint x: 547, startPoint y: 293, endPoint x: 500, endPoint y: 198, distance: 105.9
click at [500, 198] on quentale-workspace at bounding box center [362, 164] width 725 height 328
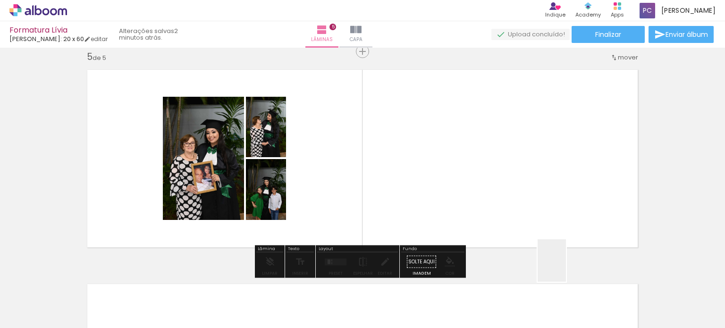
drag, startPoint x: 586, startPoint y: 293, endPoint x: 514, endPoint y: 183, distance: 131.4
click at [514, 183] on quentale-workspace at bounding box center [362, 164] width 725 height 328
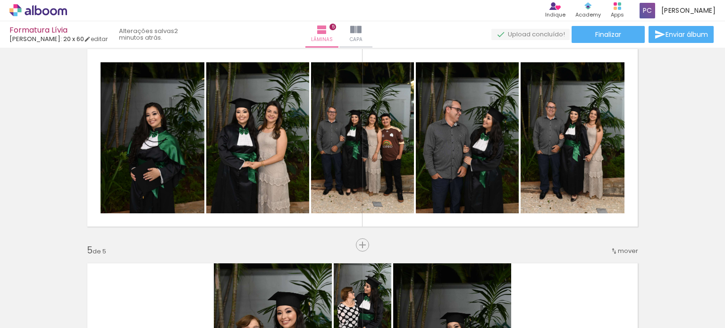
scroll to position [665, 0]
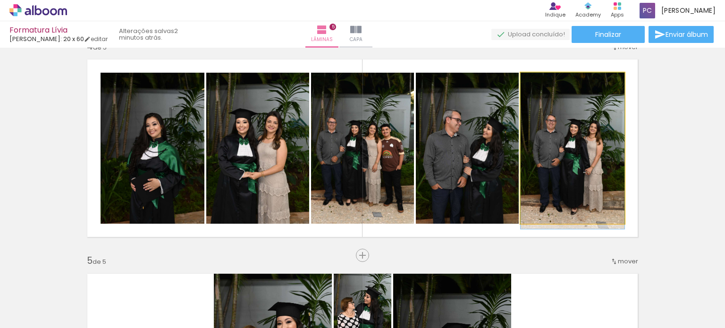
drag, startPoint x: 557, startPoint y: 139, endPoint x: 559, endPoint y: 159, distance: 19.9
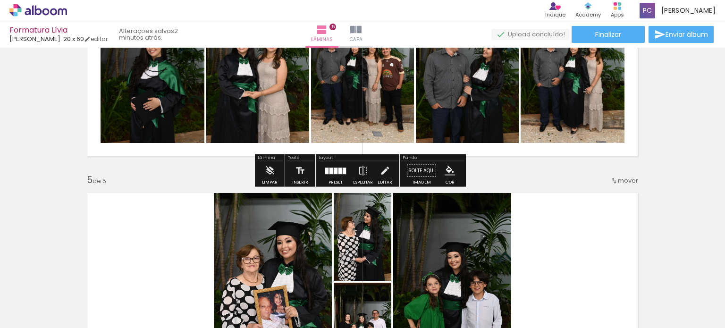
scroll to position [746, 0]
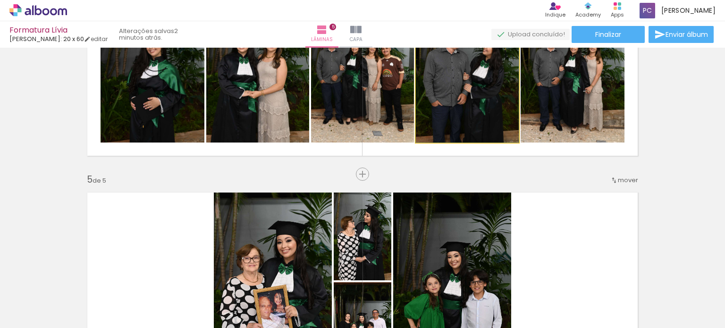
drag, startPoint x: 445, startPoint y: 88, endPoint x: 453, endPoint y: 84, distance: 9.1
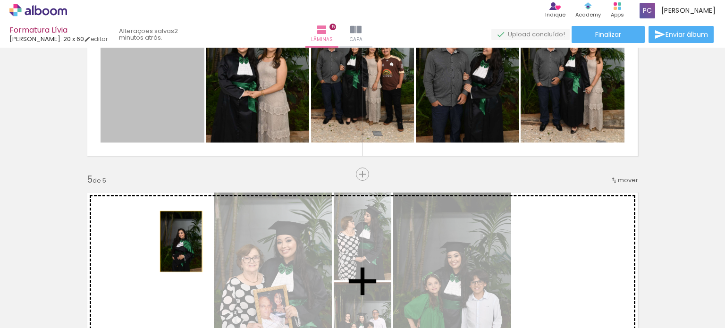
drag, startPoint x: 182, startPoint y: 106, endPoint x: 177, endPoint y: 241, distance: 135.5
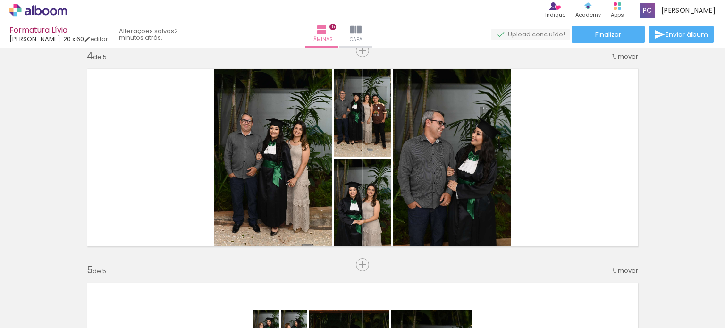
scroll to position [652, 0]
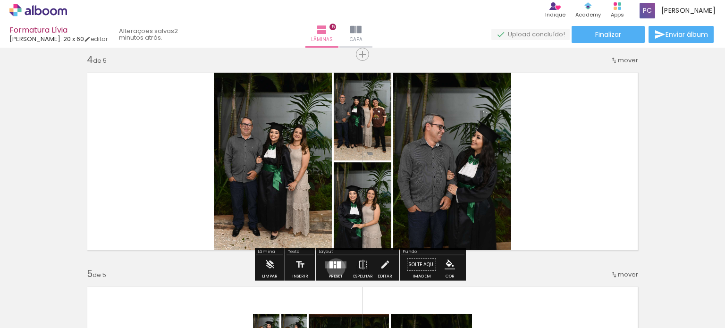
click at [334, 267] on quentale-layouter at bounding box center [336, 264] width 22 height 7
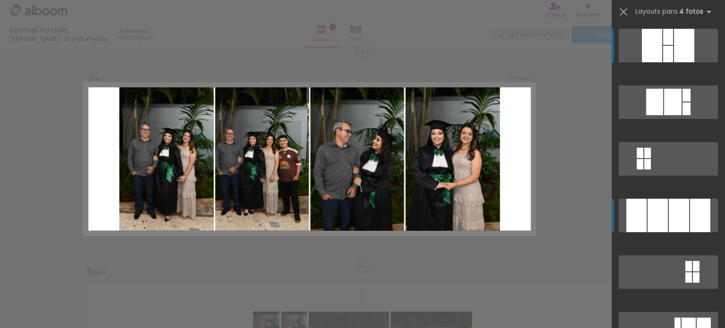
scroll to position [654, 0]
click at [690, 212] on div at bounding box center [700, 216] width 20 height 34
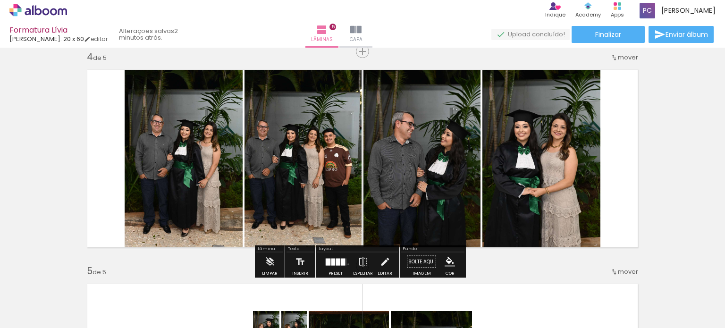
click at [346, 264] on paper-button "Preset" at bounding box center [335, 264] width 30 height 24
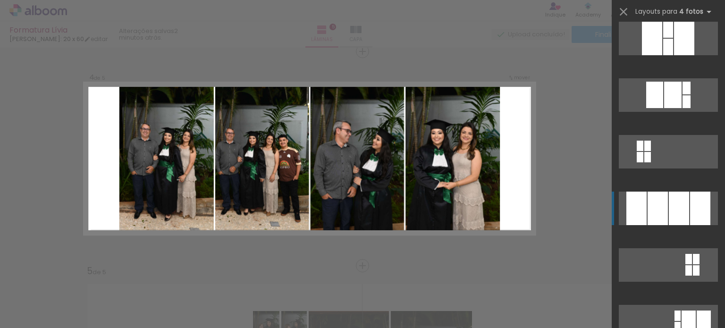
scroll to position [0, 0]
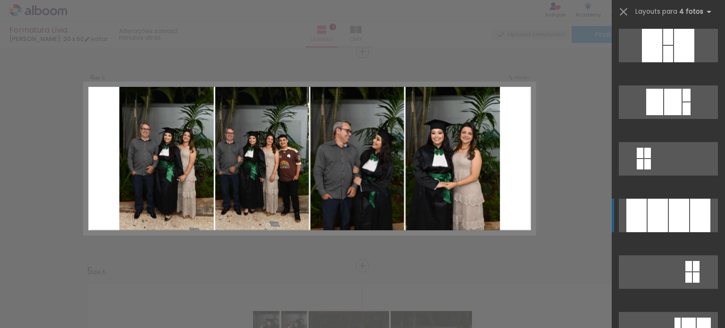
click at [657, 215] on div at bounding box center [657, 216] width 20 height 34
click at [648, 210] on div at bounding box center [657, 216] width 20 height 34
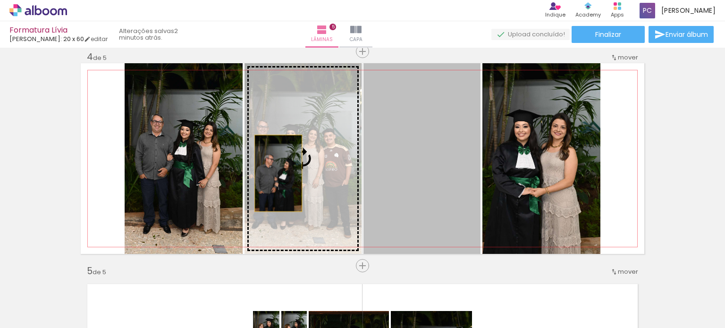
drag, startPoint x: 464, startPoint y: 201, endPoint x: 275, endPoint y: 173, distance: 191.9
click at [0, 0] on slot at bounding box center [0, 0] width 0 height 0
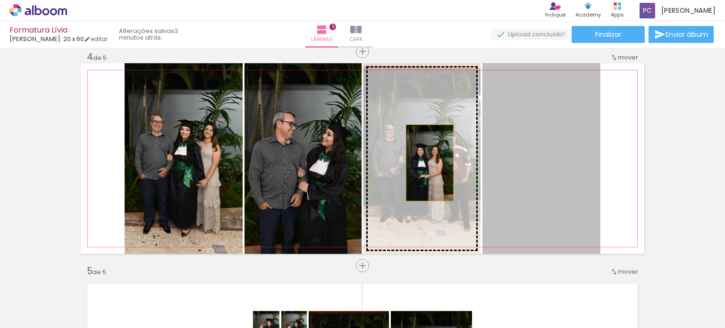
drag, startPoint x: 551, startPoint y: 149, endPoint x: 412, endPoint y: 162, distance: 138.9
click at [0, 0] on slot at bounding box center [0, 0] width 0 height 0
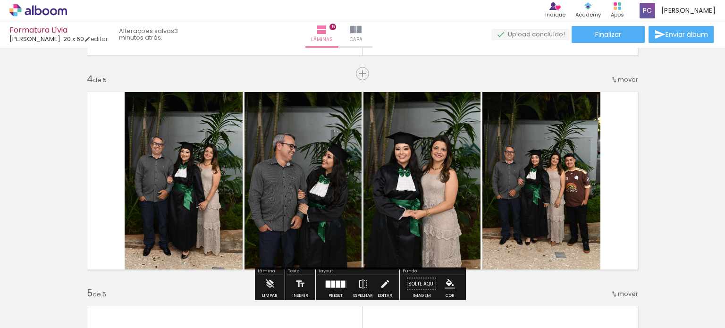
scroll to position [629, 0]
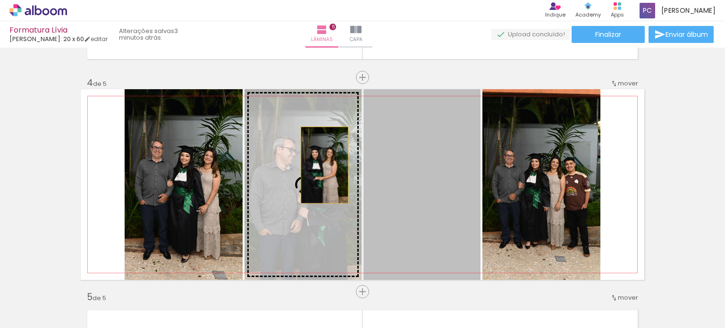
drag, startPoint x: 412, startPoint y: 162, endPoint x: 300, endPoint y: 158, distance: 112.4
click at [0, 0] on slot at bounding box center [0, 0] width 0 height 0
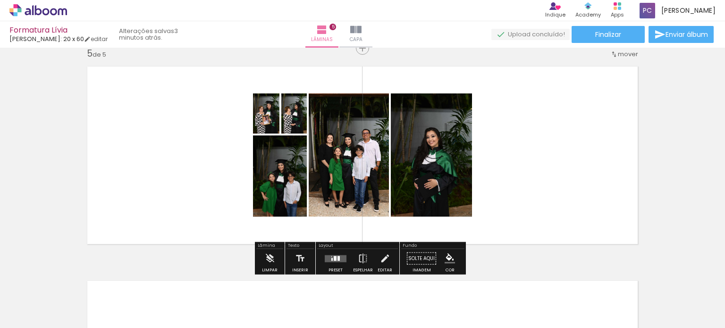
scroll to position [872, 0]
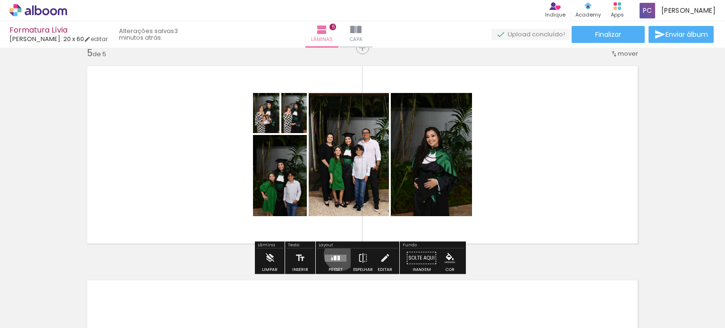
click at [338, 254] on quentale-layouter at bounding box center [336, 257] width 22 height 7
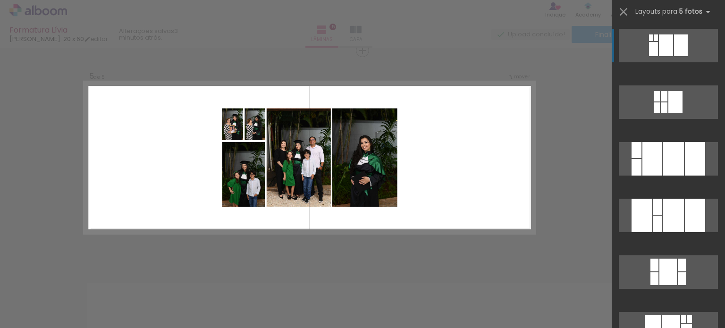
scroll to position [869, 0]
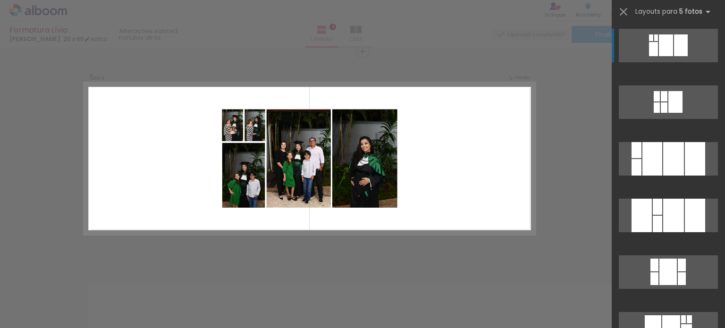
click at [454, 189] on quentale-layouter at bounding box center [309, 158] width 451 height 152
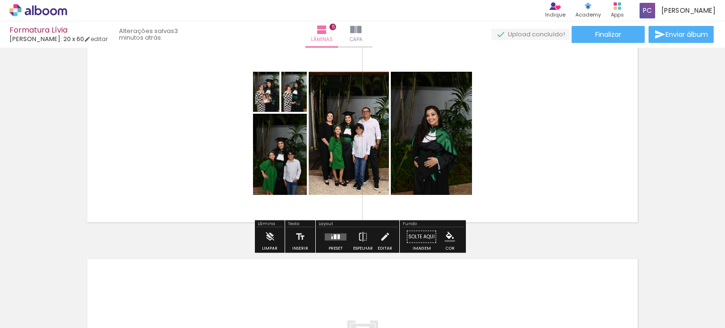
scroll to position [894, 0]
click at [328, 235] on quentale-layouter at bounding box center [336, 236] width 22 height 7
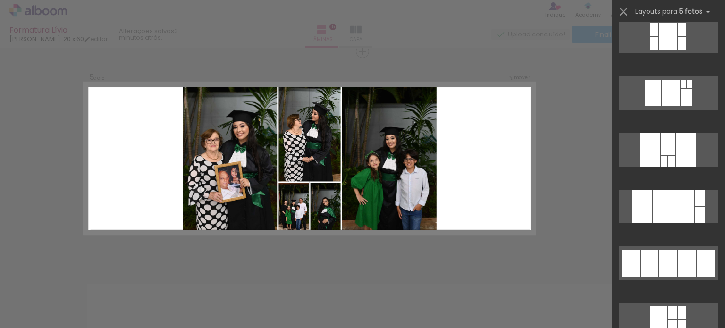
scroll to position [243, 0]
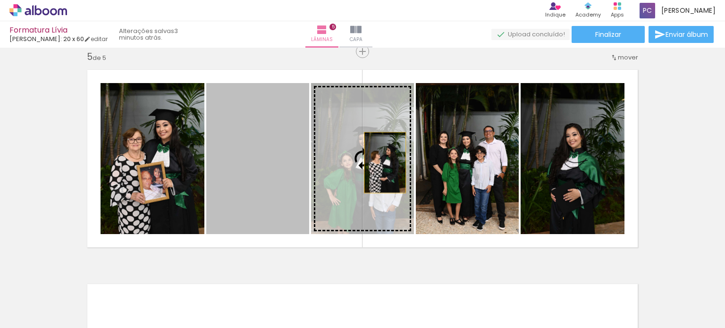
drag, startPoint x: 279, startPoint y: 171, endPoint x: 381, endPoint y: 163, distance: 102.2
click at [0, 0] on slot at bounding box center [0, 0] width 0 height 0
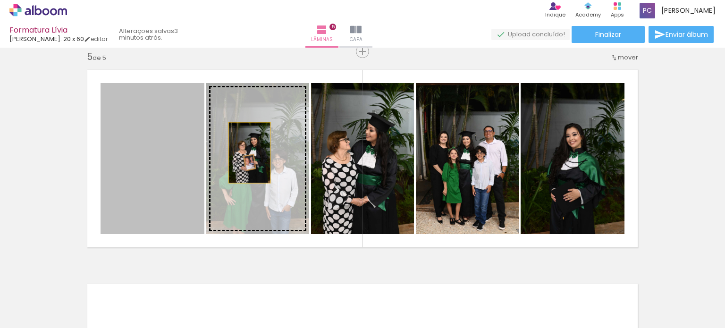
drag, startPoint x: 140, startPoint y: 149, endPoint x: 250, endPoint y: 152, distance: 110.0
click at [0, 0] on slot at bounding box center [0, 0] width 0 height 0
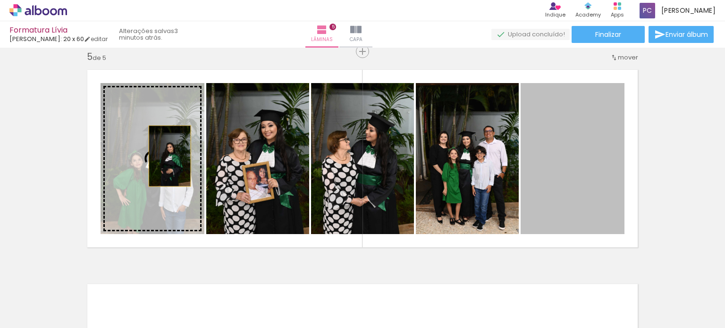
drag, startPoint x: 569, startPoint y: 164, endPoint x: 155, endPoint y: 152, distance: 414.4
click at [0, 0] on slot at bounding box center [0, 0] width 0 height 0
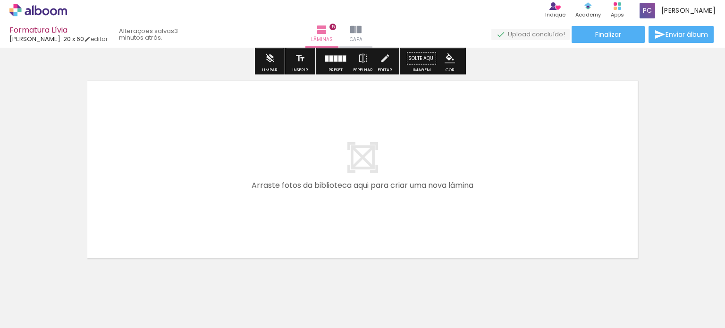
scroll to position [1076, 0]
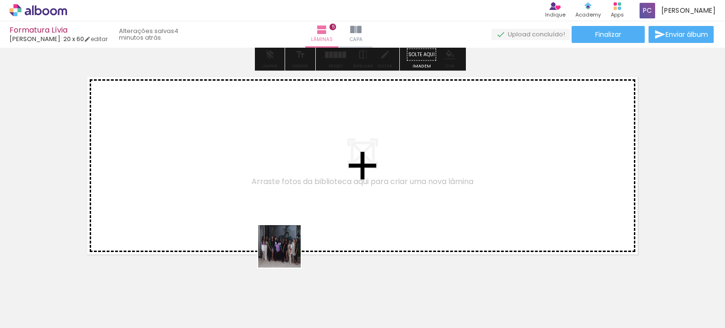
drag, startPoint x: 286, startPoint y: 292, endPoint x: 287, endPoint y: 203, distance: 88.7
click at [287, 203] on quentale-workspace at bounding box center [362, 164] width 725 height 328
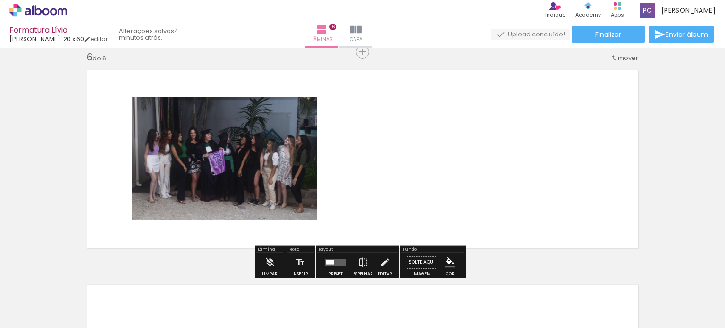
scroll to position [1083, 0]
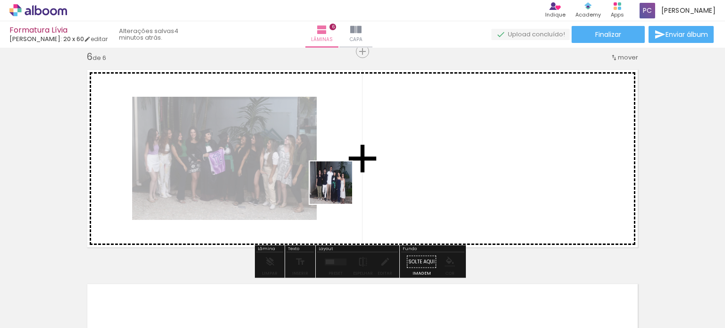
drag, startPoint x: 329, startPoint y: 300, endPoint x: 338, endPoint y: 182, distance: 118.8
click at [338, 182] on quentale-workspace at bounding box center [362, 164] width 725 height 328
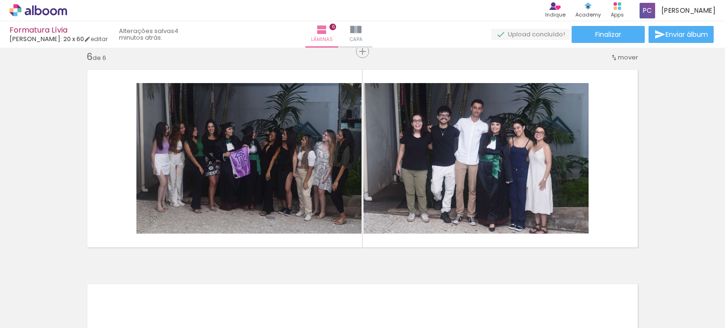
scroll to position [0, 677]
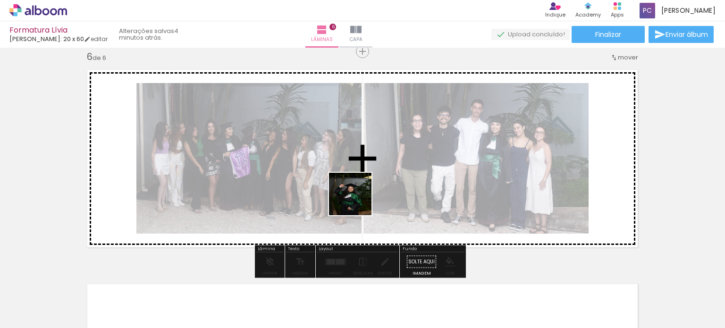
drag, startPoint x: 318, startPoint y: 289, endPoint x: 357, endPoint y: 201, distance: 96.3
click at [357, 201] on quentale-workspace at bounding box center [362, 164] width 725 height 328
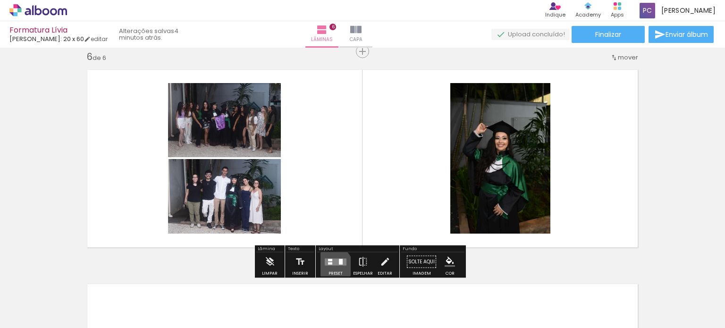
click at [330, 266] on div at bounding box center [335, 261] width 25 height 19
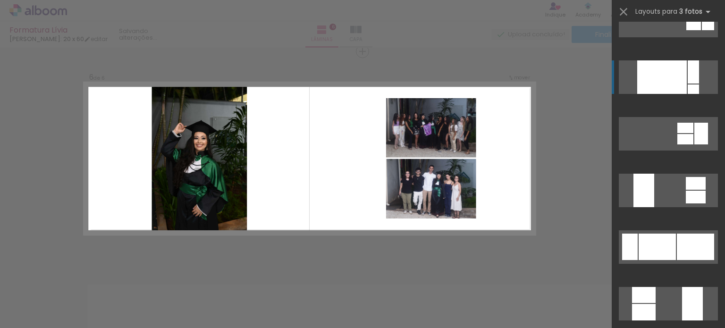
scroll to position [150, 0]
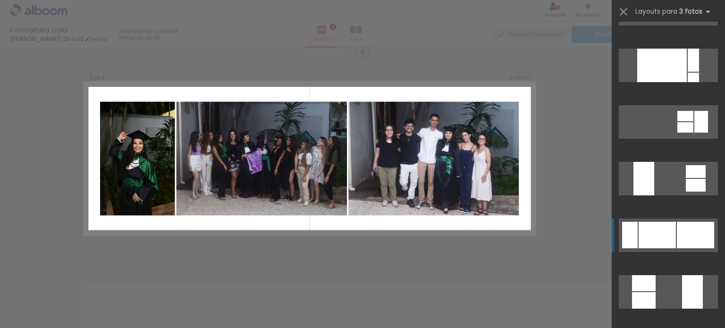
click at [669, 247] on div at bounding box center [656, 235] width 37 height 26
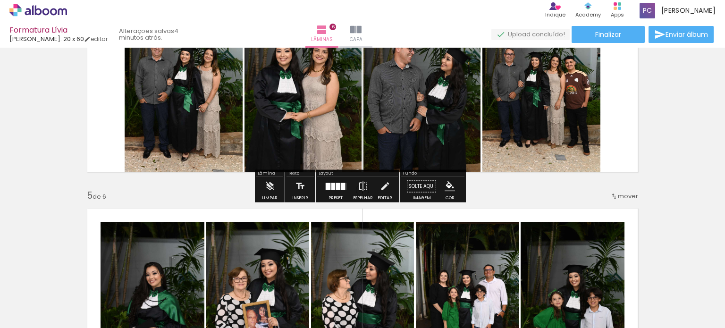
scroll to position [730, 0]
click at [332, 180] on div at bounding box center [335, 186] width 25 height 19
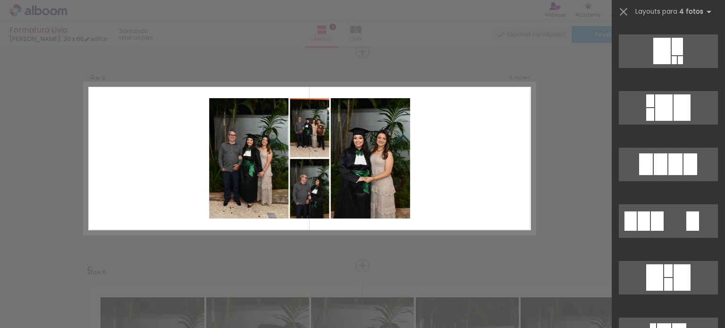
scroll to position [1299, 0]
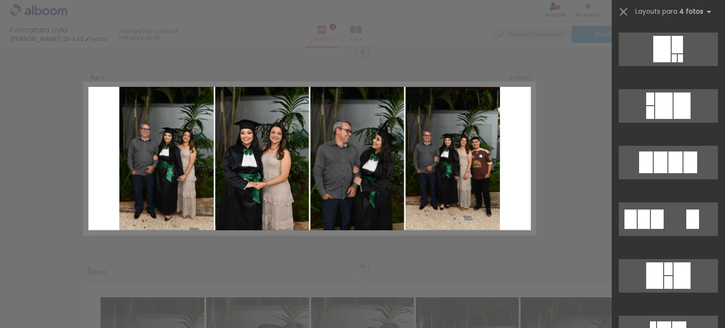
click at [587, 184] on div "Confirmar Cancelar" at bounding box center [362, 154] width 725 height 1522
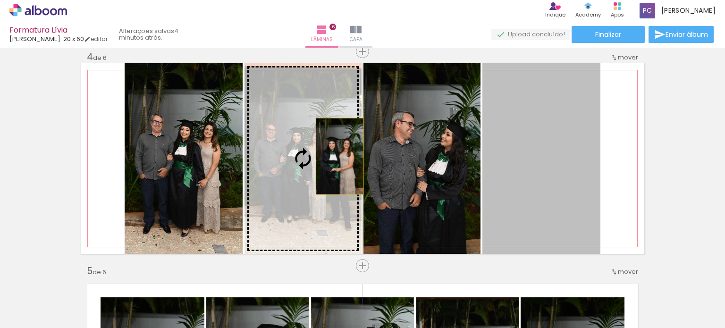
drag, startPoint x: 515, startPoint y: 159, endPoint x: 336, endPoint y: 155, distance: 178.9
click at [0, 0] on slot at bounding box center [0, 0] width 0 height 0
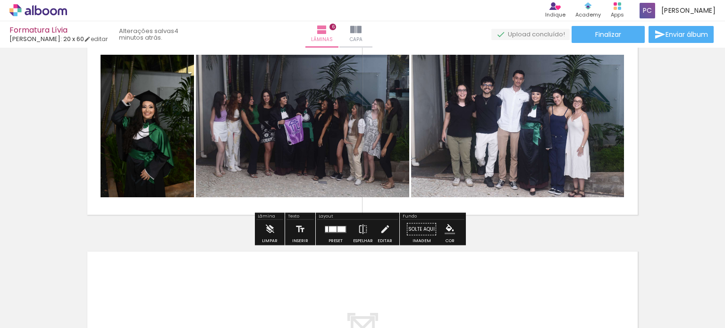
scroll to position [1116, 0]
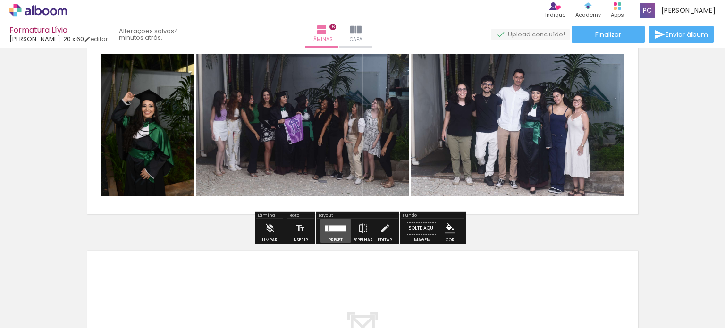
click at [336, 234] on div at bounding box center [335, 228] width 25 height 19
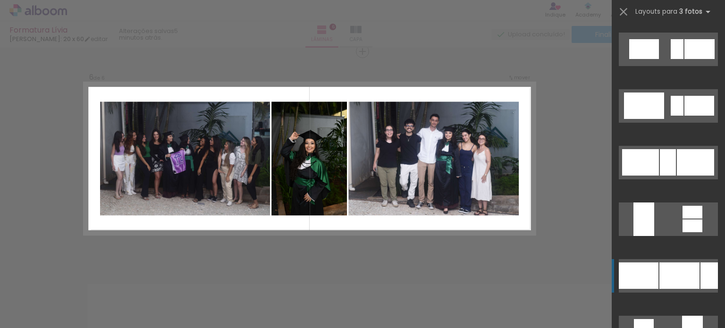
scroll to position [1068, 0]
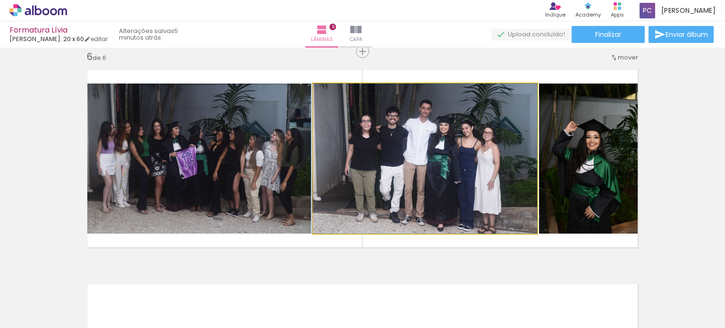
drag, startPoint x: 428, startPoint y: 157, endPoint x: 245, endPoint y: 160, distance: 183.1
click at [0, 0] on slot at bounding box center [0, 0] width 0 height 0
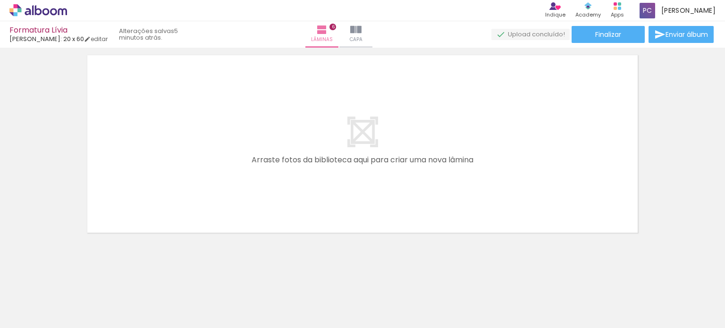
scroll to position [0, 1079]
drag, startPoint x: 134, startPoint y: 297, endPoint x: 178, endPoint y: 207, distance: 99.8
click at [178, 207] on quentale-workspace at bounding box center [362, 164] width 725 height 328
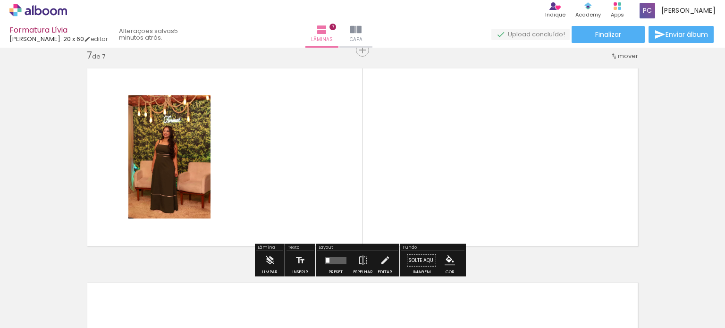
scroll to position [1297, 0]
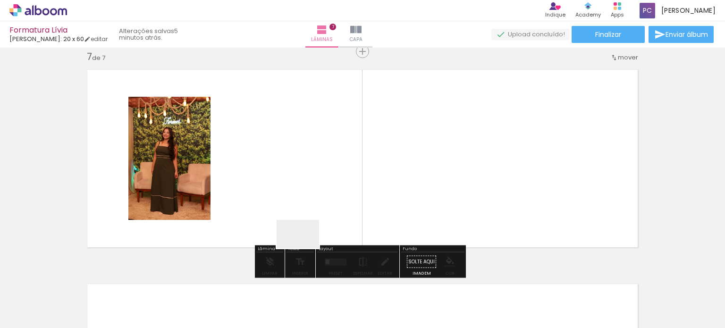
drag, startPoint x: 298, startPoint y: 304, endPoint x: 318, endPoint y: 186, distance: 119.6
click at [318, 186] on quentale-workspace at bounding box center [362, 164] width 725 height 328
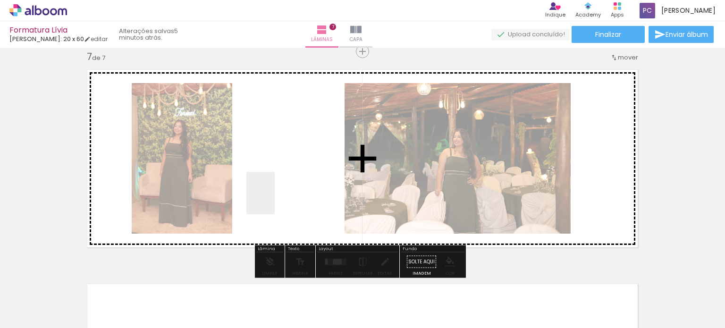
drag, startPoint x: 238, startPoint y: 300, endPoint x: 279, endPoint y: 185, distance: 121.5
click at [279, 185] on quentale-workspace at bounding box center [362, 164] width 725 height 328
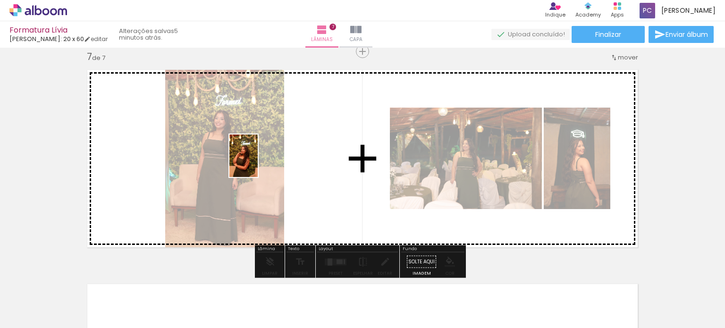
drag, startPoint x: 202, startPoint y: 292, endPoint x: 258, endPoint y: 163, distance: 140.1
click at [258, 163] on quentale-workspace at bounding box center [362, 164] width 725 height 328
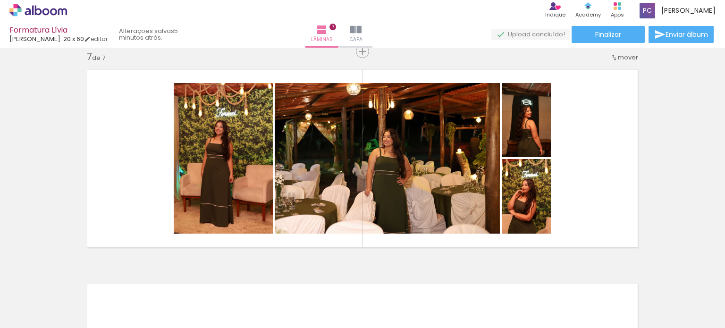
scroll to position [0, 1045]
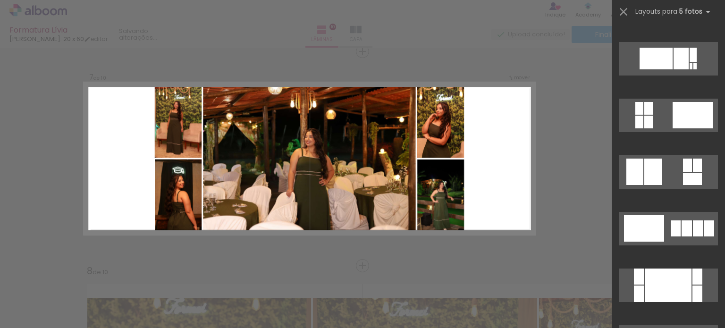
scroll to position [502, 0]
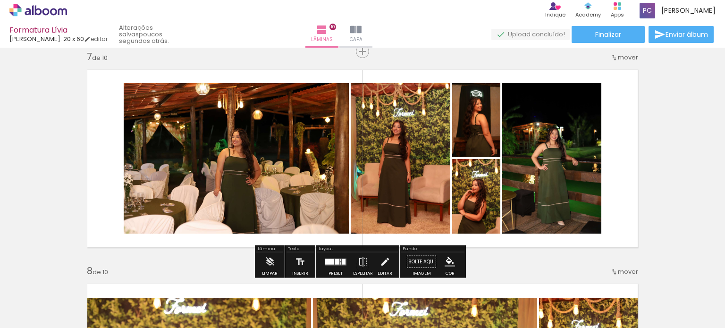
scroll to position [0, 0]
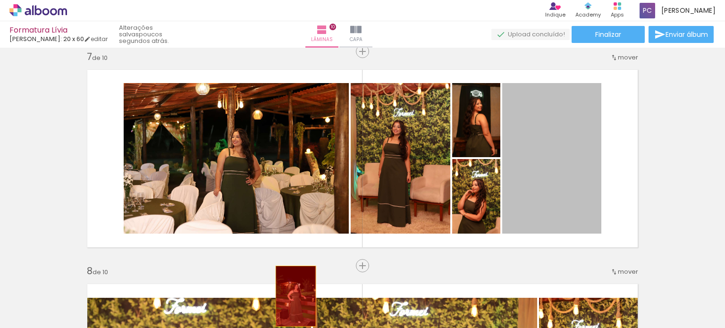
drag, startPoint x: 538, startPoint y: 160, endPoint x: 277, endPoint y: 295, distance: 293.6
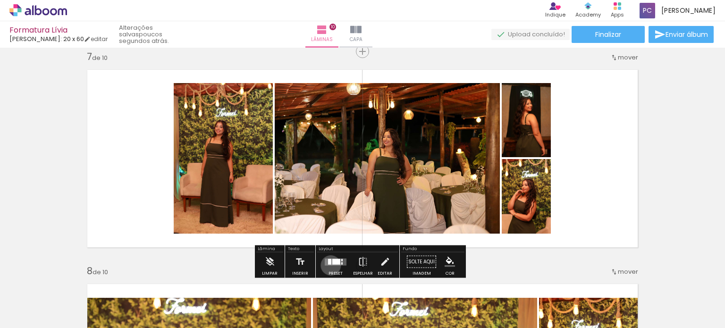
click at [328, 265] on div at bounding box center [335, 261] width 25 height 19
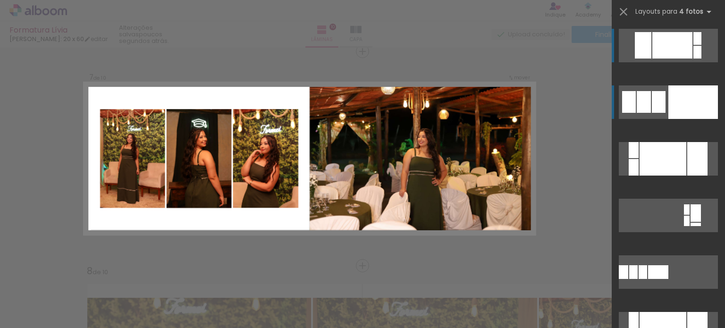
click at [687, 142] on div at bounding box center [697, 159] width 20 height 34
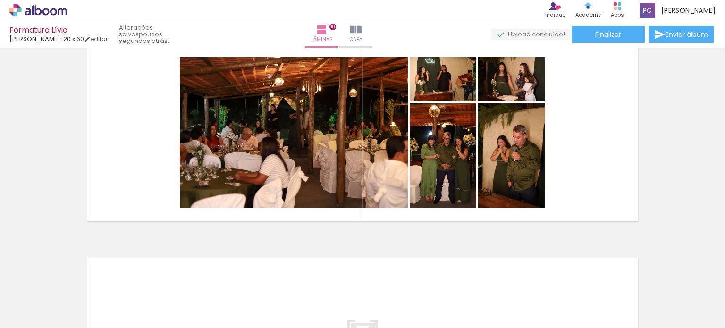
scroll to position [1963, 0]
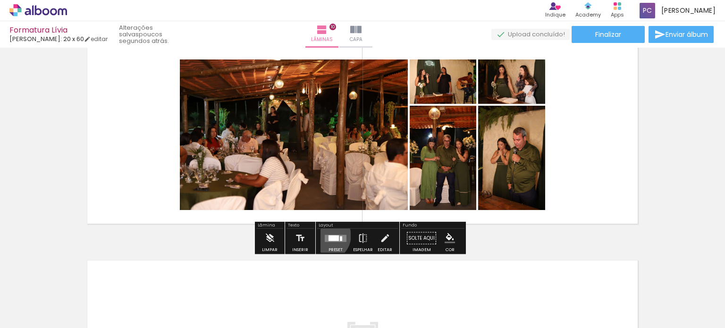
click at [325, 235] on quentale-layouter at bounding box center [336, 238] width 22 height 7
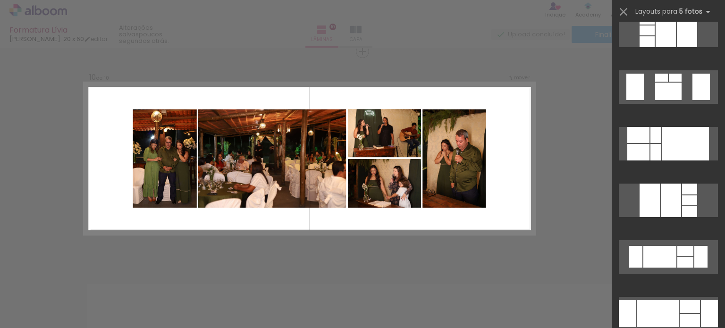
scroll to position [582, 0]
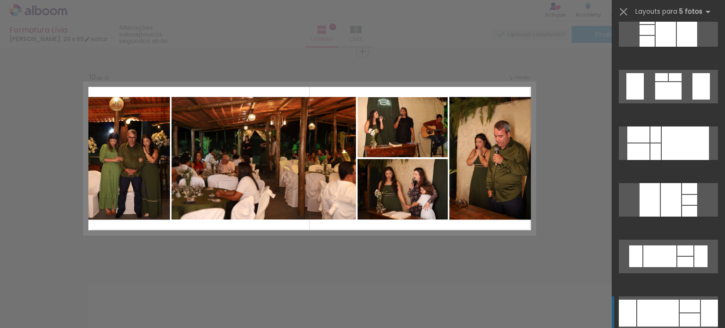
click at [668, 267] on div at bounding box center [659, 256] width 33 height 22
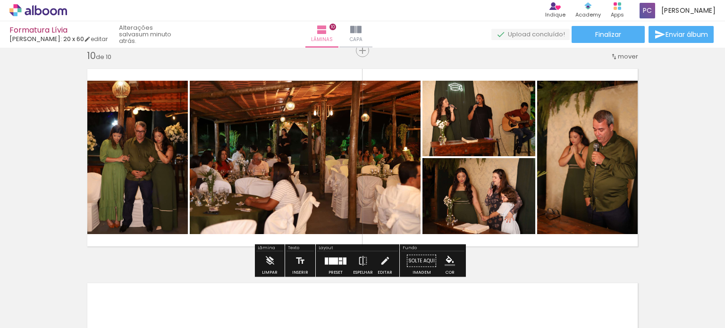
scroll to position [1940, 0]
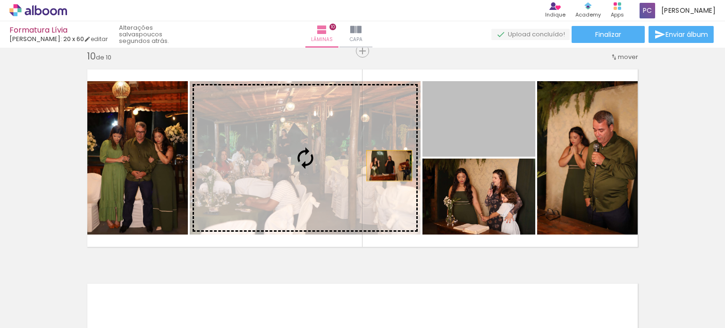
drag, startPoint x: 479, startPoint y: 143, endPoint x: 359, endPoint y: 170, distance: 122.7
click at [0, 0] on slot at bounding box center [0, 0] width 0 height 0
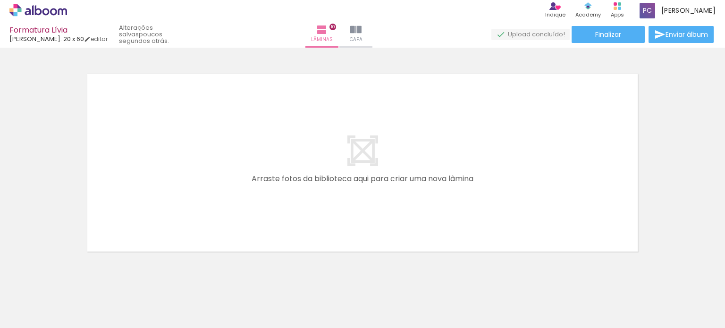
scroll to position [0, 1892]
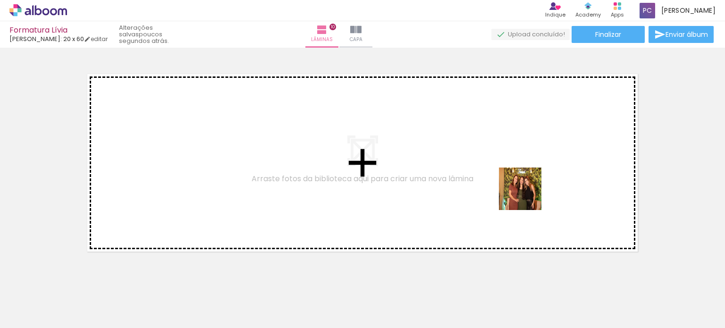
drag, startPoint x: 678, startPoint y: 306, endPoint x: 508, endPoint y: 167, distance: 219.7
click at [508, 167] on quentale-workspace at bounding box center [362, 164] width 725 height 328
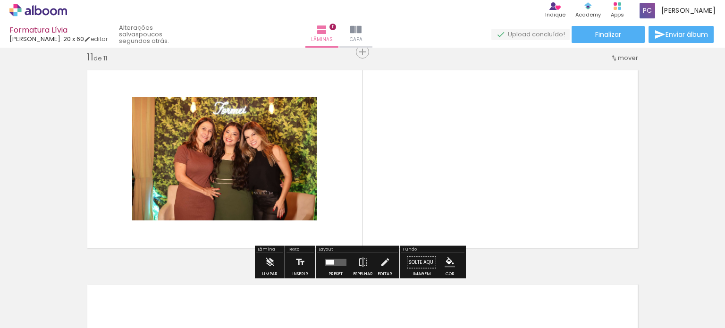
scroll to position [2154, 0]
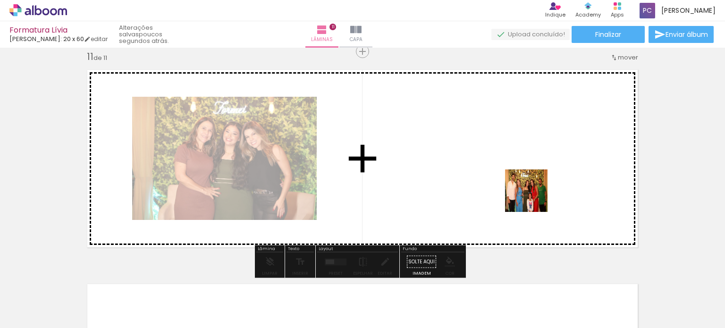
drag, startPoint x: 621, startPoint y: 297, endPoint x: 533, endPoint y: 198, distance: 132.4
click at [533, 198] on quentale-workspace at bounding box center [362, 164] width 725 height 328
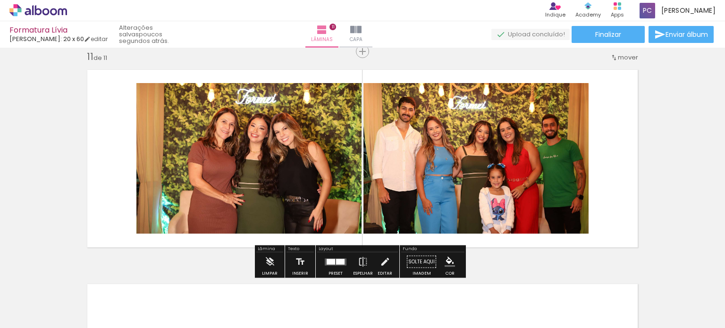
drag, startPoint x: 575, startPoint y: 295, endPoint x: 541, endPoint y: 163, distance: 136.5
click at [541, 163] on quentale-workspace at bounding box center [362, 164] width 725 height 328
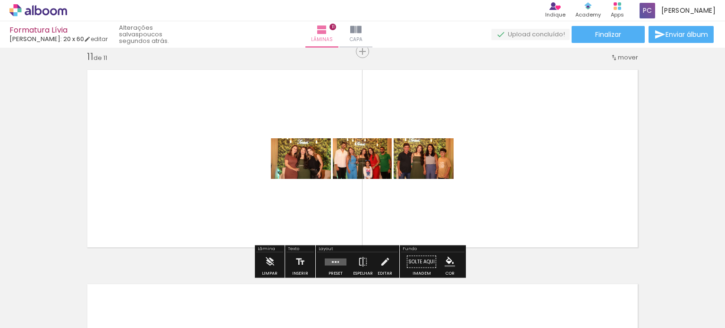
drag, startPoint x: 542, startPoint y: 288, endPoint x: 542, endPoint y: 175, distance: 113.2
click at [542, 175] on quentale-workspace at bounding box center [362, 164] width 725 height 328
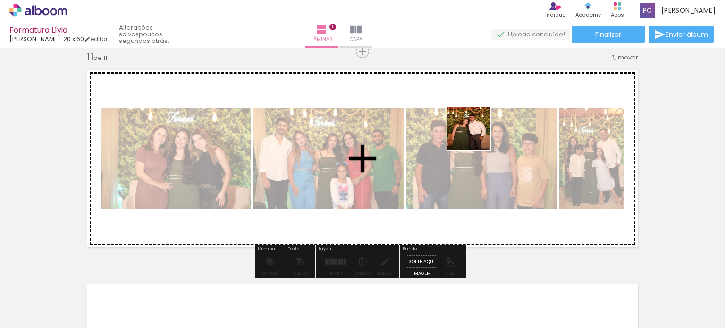
drag, startPoint x: 480, startPoint y: 290, endPoint x: 476, endPoint y: 134, distance: 155.8
click at [476, 134] on quentale-workspace at bounding box center [362, 164] width 725 height 328
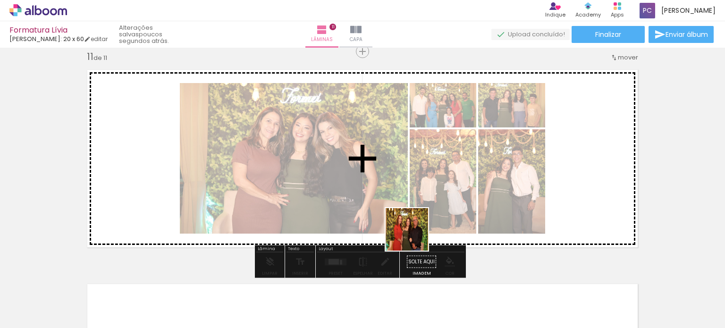
drag, startPoint x: 419, startPoint y: 292, endPoint x: 417, endPoint y: 169, distance: 123.2
click at [417, 169] on quentale-workspace at bounding box center [362, 164] width 725 height 328
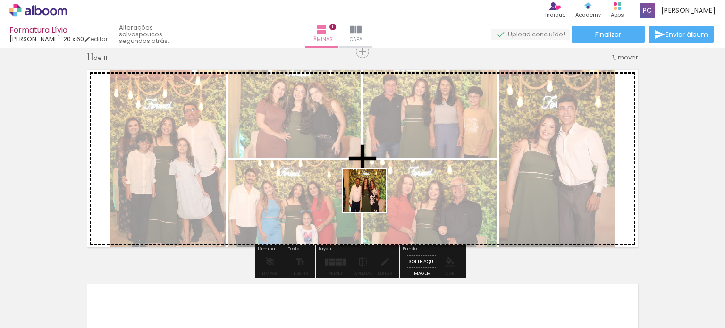
drag, startPoint x: 372, startPoint y: 293, endPoint x: 371, endPoint y: 173, distance: 120.8
click at [371, 173] on quentale-workspace at bounding box center [362, 164] width 725 height 328
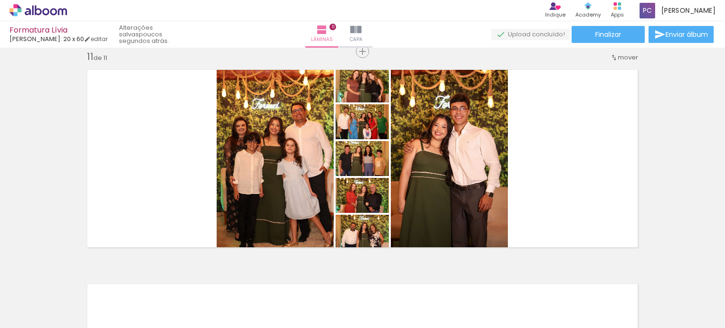
scroll to position [0, 1475]
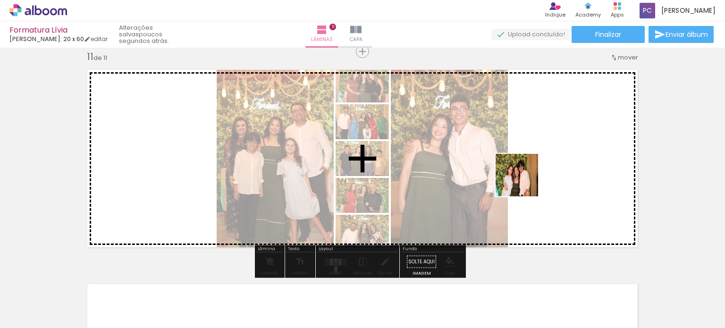
drag, startPoint x: 432, startPoint y: 303, endPoint x: 524, endPoint y: 182, distance: 151.6
click at [524, 182] on quentale-workspace at bounding box center [362, 164] width 725 height 328
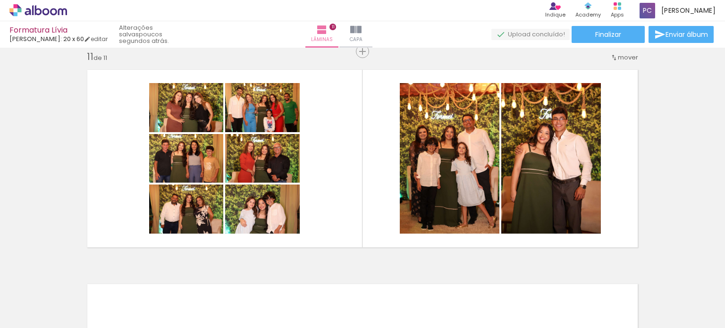
scroll to position [0, 679]
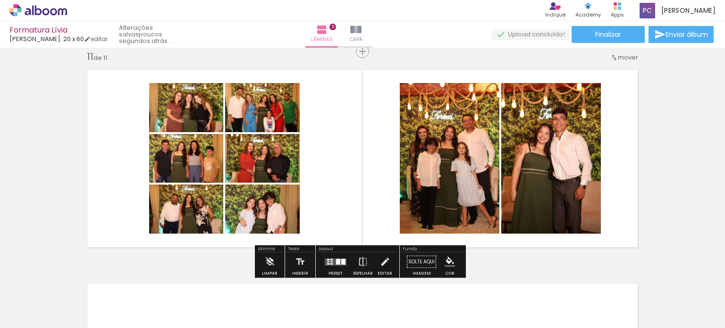
click at [330, 259] on div at bounding box center [331, 259] width 2 height 1
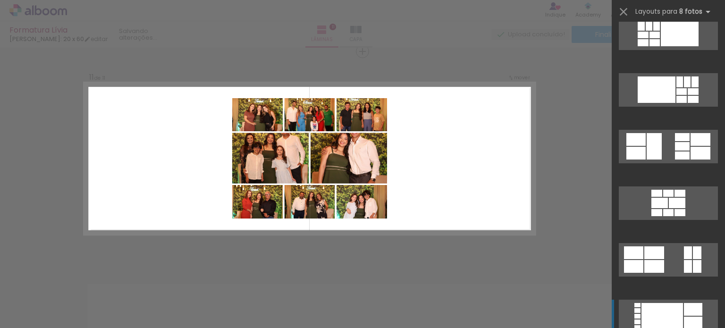
scroll to position [463, 0]
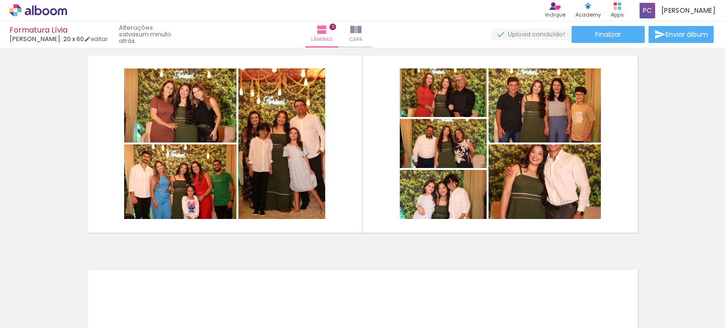
scroll to position [2169, 0]
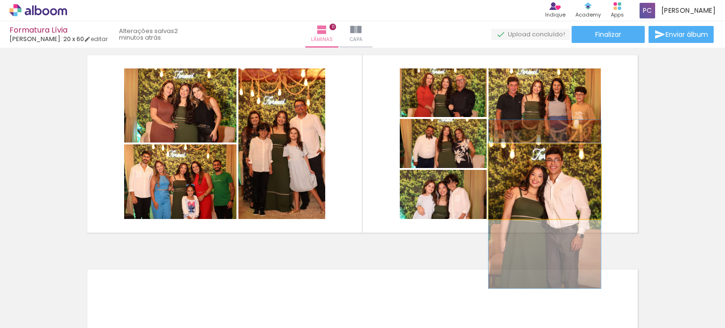
drag, startPoint x: 546, startPoint y: 173, endPoint x: 547, endPoint y: 195, distance: 22.2
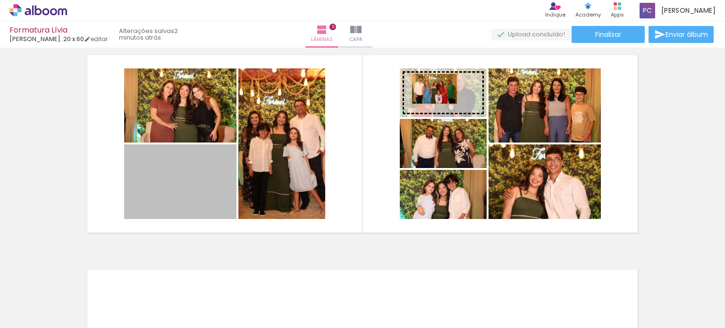
drag, startPoint x: 200, startPoint y: 191, endPoint x: 431, endPoint y: 89, distance: 252.7
click at [0, 0] on slot at bounding box center [0, 0] width 0 height 0
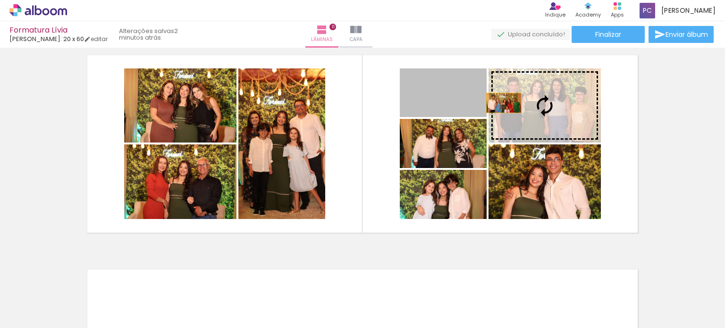
drag, startPoint x: 445, startPoint y: 93, endPoint x: 530, endPoint y: 107, distance: 86.0
click at [0, 0] on slot at bounding box center [0, 0] width 0 height 0
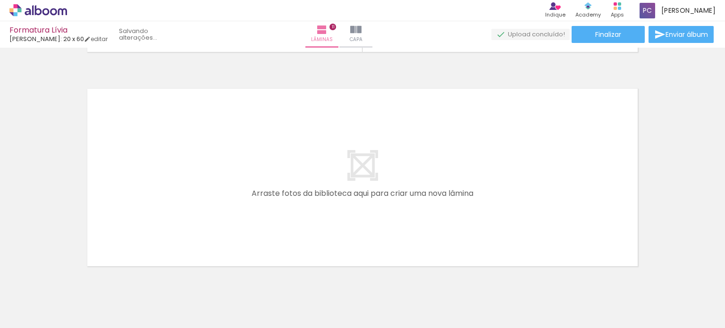
scroll to position [0, 0]
